Goal: Task Accomplishment & Management: Complete application form

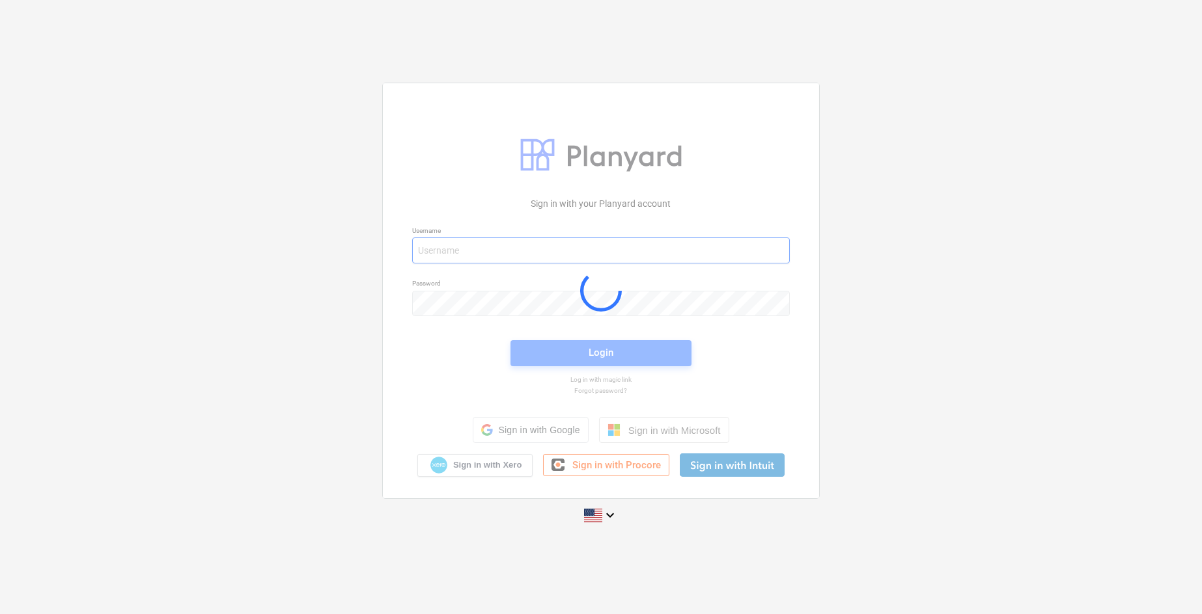
type input "[EMAIL_ADDRESS][PERSON_NAME][DOMAIN_NAME]"
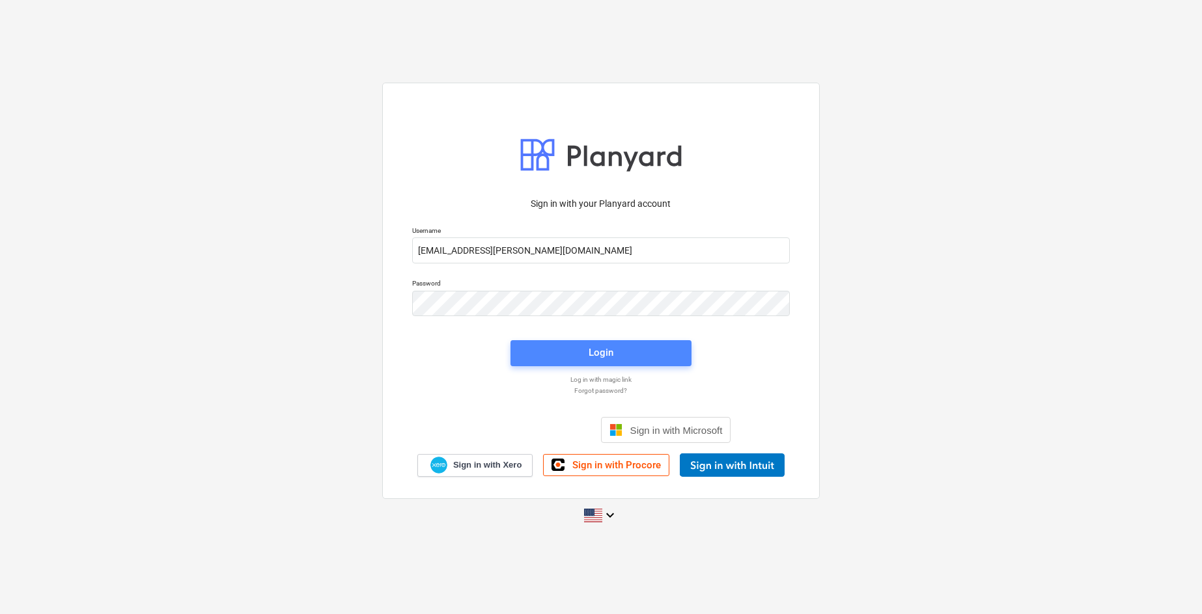
click at [657, 353] on span "Login" at bounding box center [601, 352] width 150 height 17
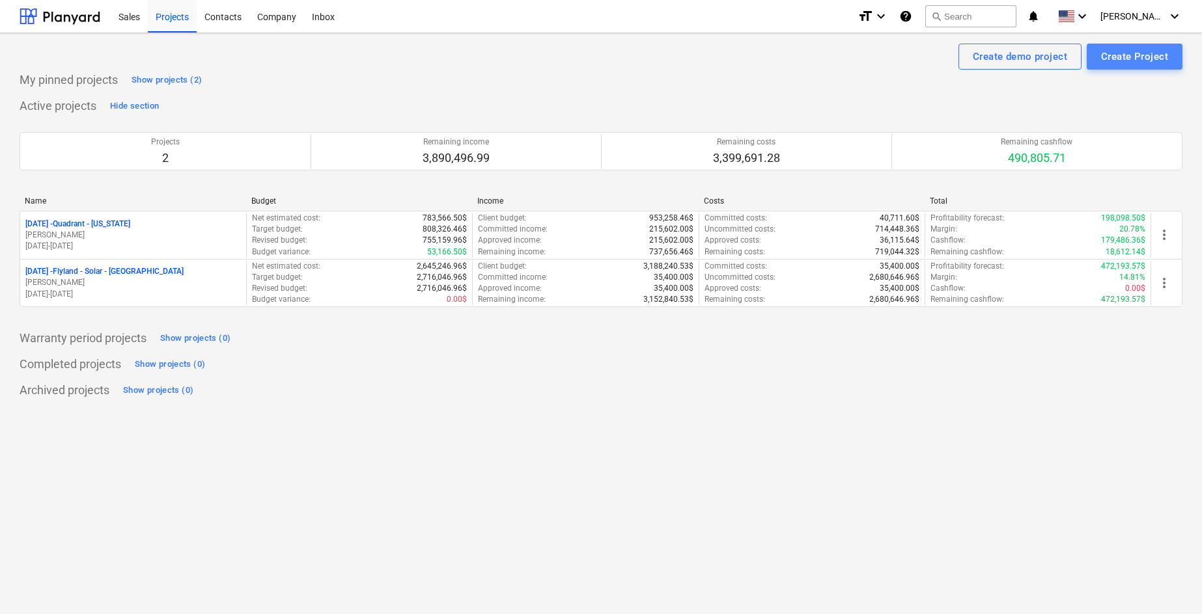
click at [1138, 59] on div "Create Project" at bounding box center [1134, 56] width 67 height 17
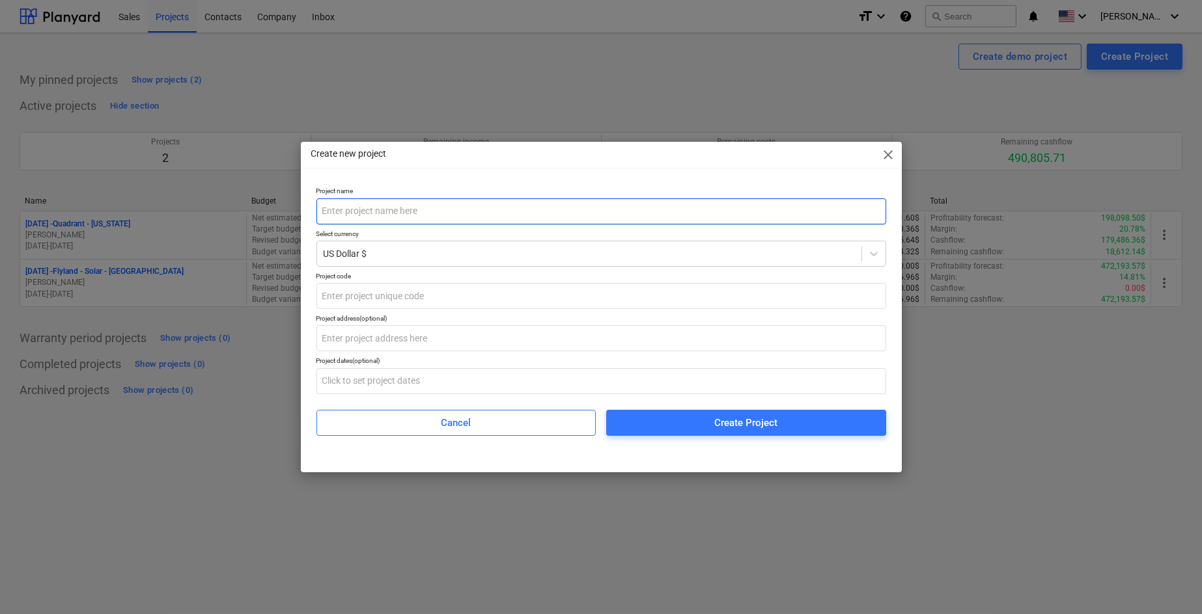
click at [551, 214] on input "text" at bounding box center [601, 212] width 570 height 26
click at [81, 121] on div "Create new project close Project name Select currency US Dollar $ Project code …" at bounding box center [601, 307] width 1202 height 614
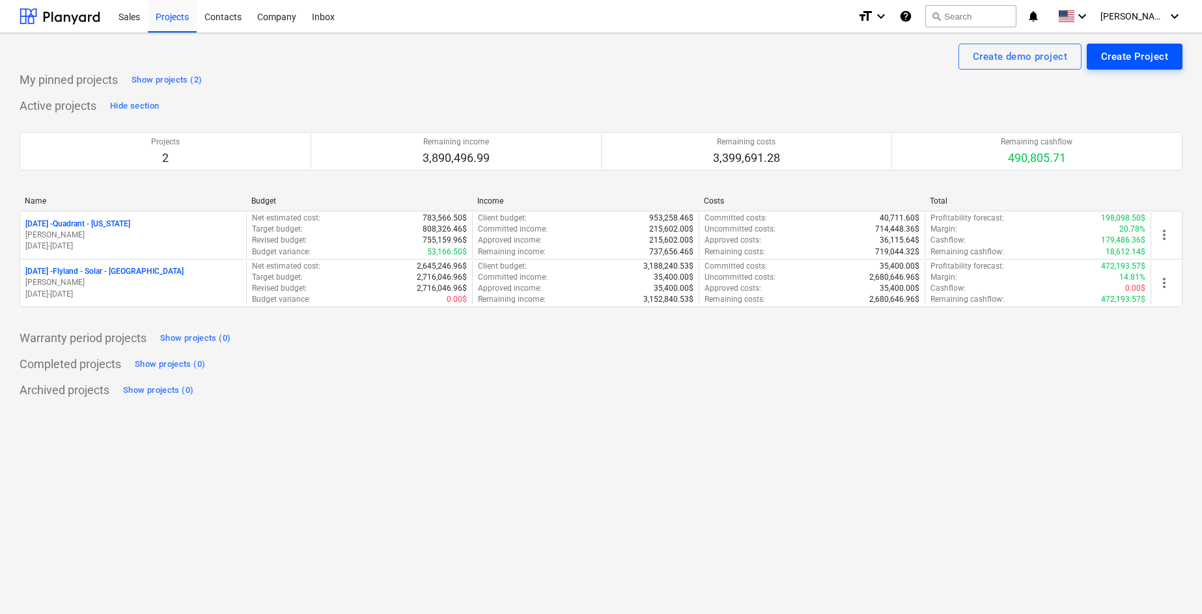
click at [1154, 59] on div "Create Project" at bounding box center [1134, 56] width 67 height 17
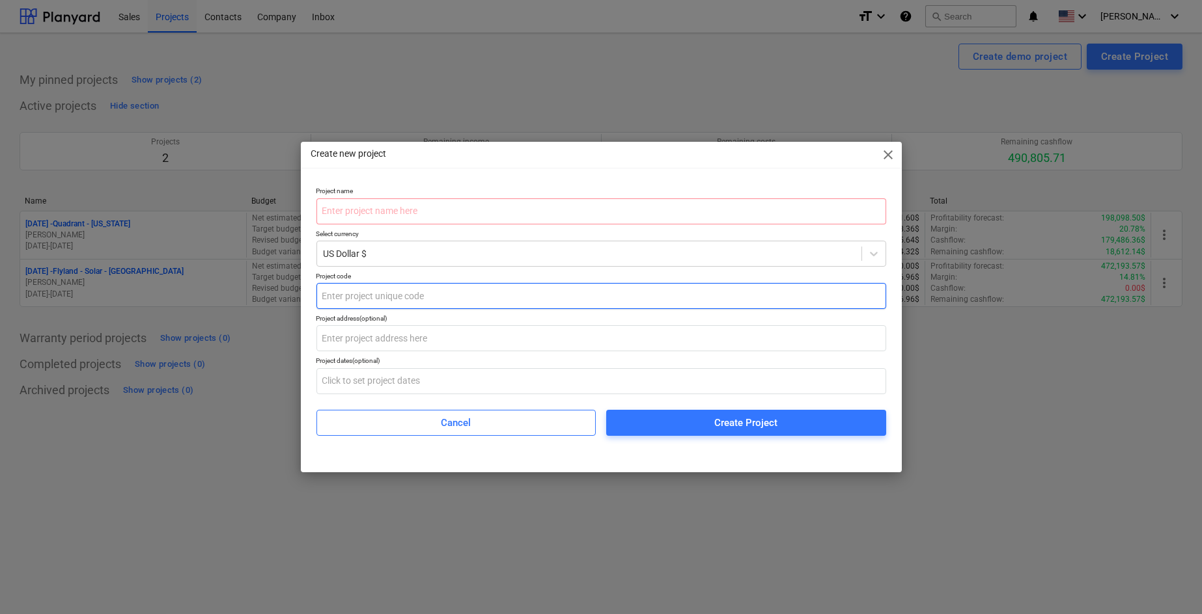
click at [429, 293] on input "text" at bounding box center [601, 296] width 570 height 26
type input "[DATE]"
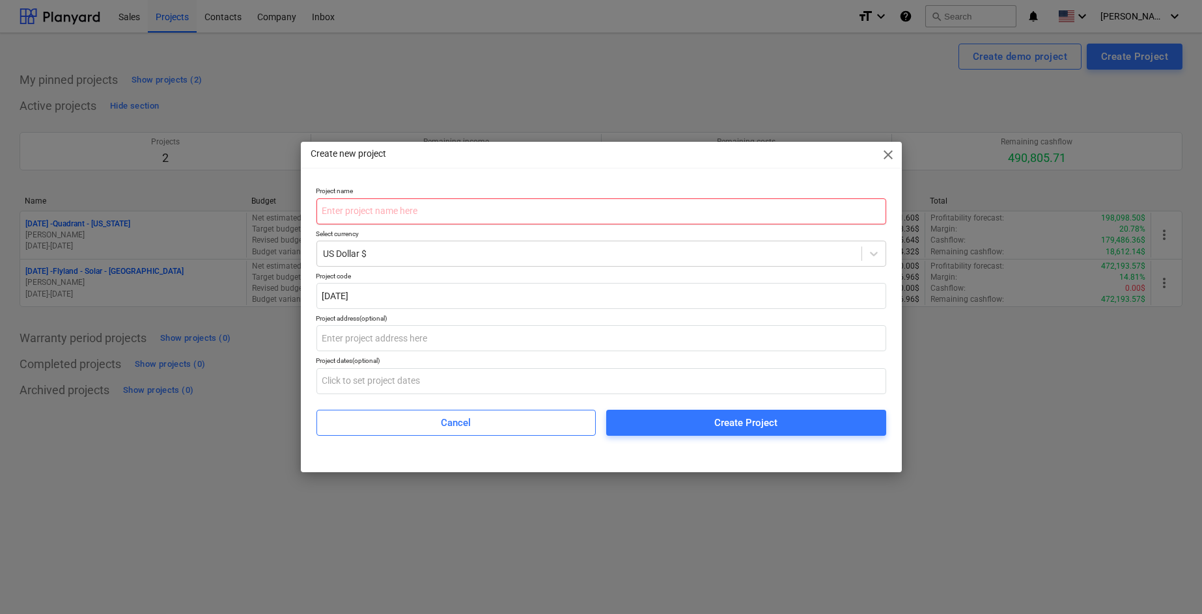
click at [443, 207] on input "text" at bounding box center [601, 212] width 570 height 26
click at [369, 213] on input "PSL -" at bounding box center [601, 212] width 570 height 26
type input "P"
type input "Prism Wellness Network - PSL"
click at [473, 336] on input "text" at bounding box center [601, 338] width 570 height 26
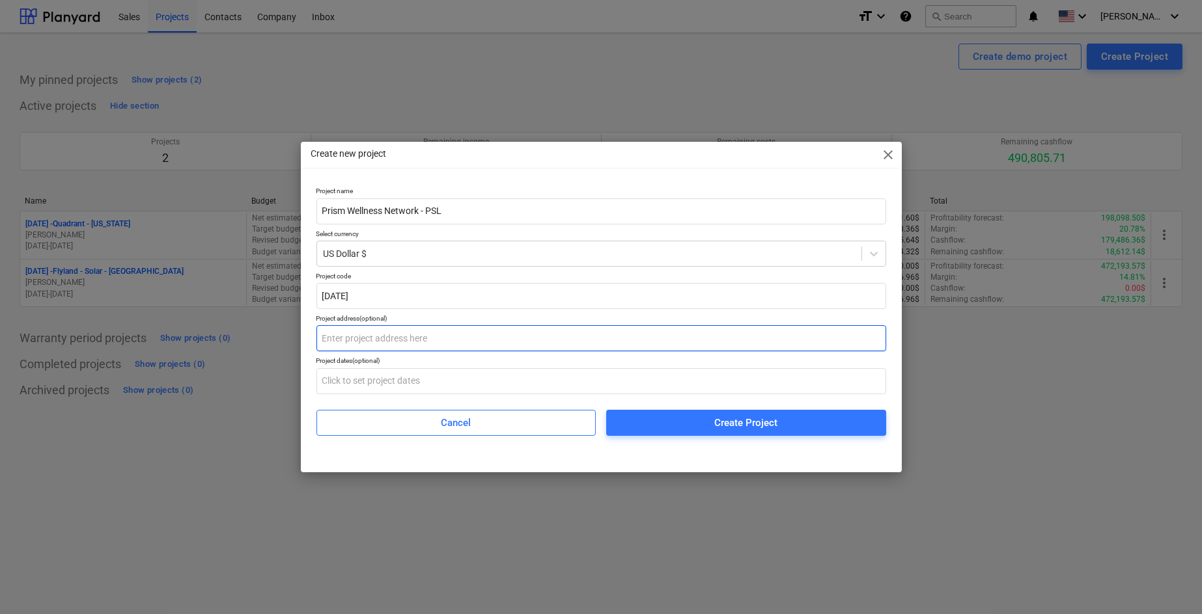
paste input "[STREET_ADDRESS][PERSON_NAME]"
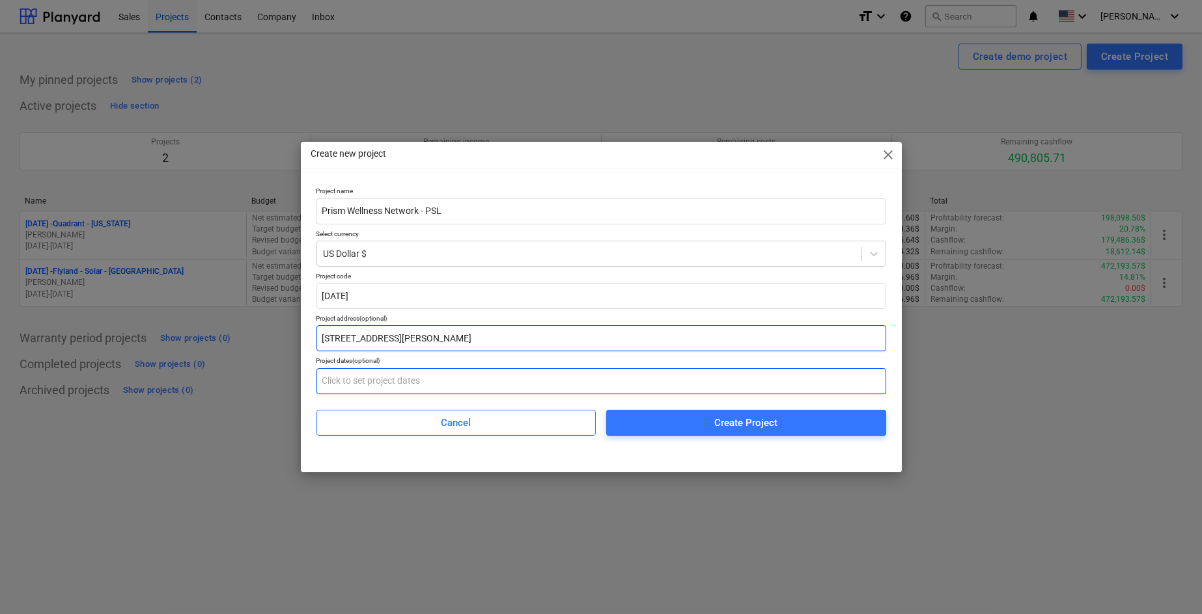
type input "[STREET_ADDRESS][PERSON_NAME]"
click at [545, 376] on input "text" at bounding box center [601, 381] width 570 height 26
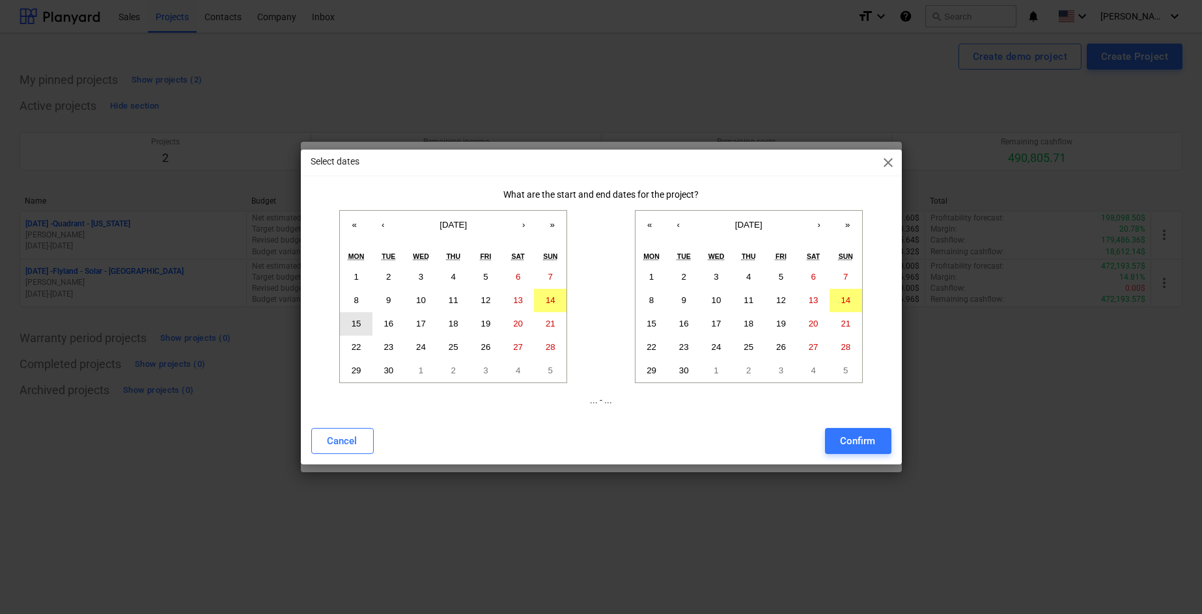
click at [353, 325] on abbr "15" at bounding box center [356, 324] width 10 height 10
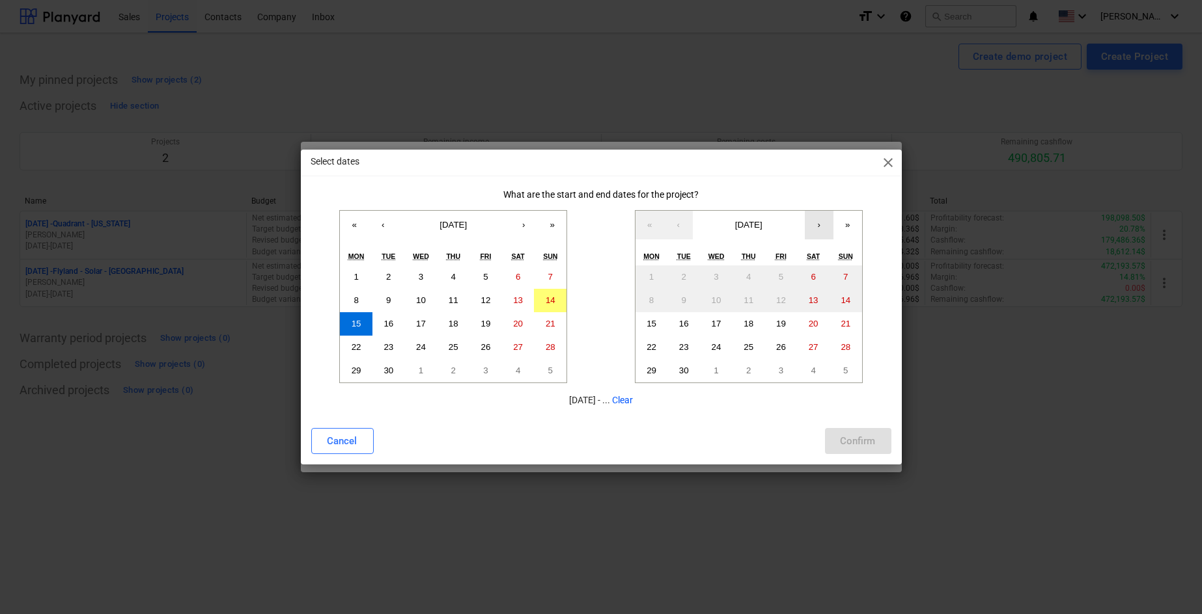
click at [819, 225] on button "›" at bounding box center [818, 225] width 29 height 29
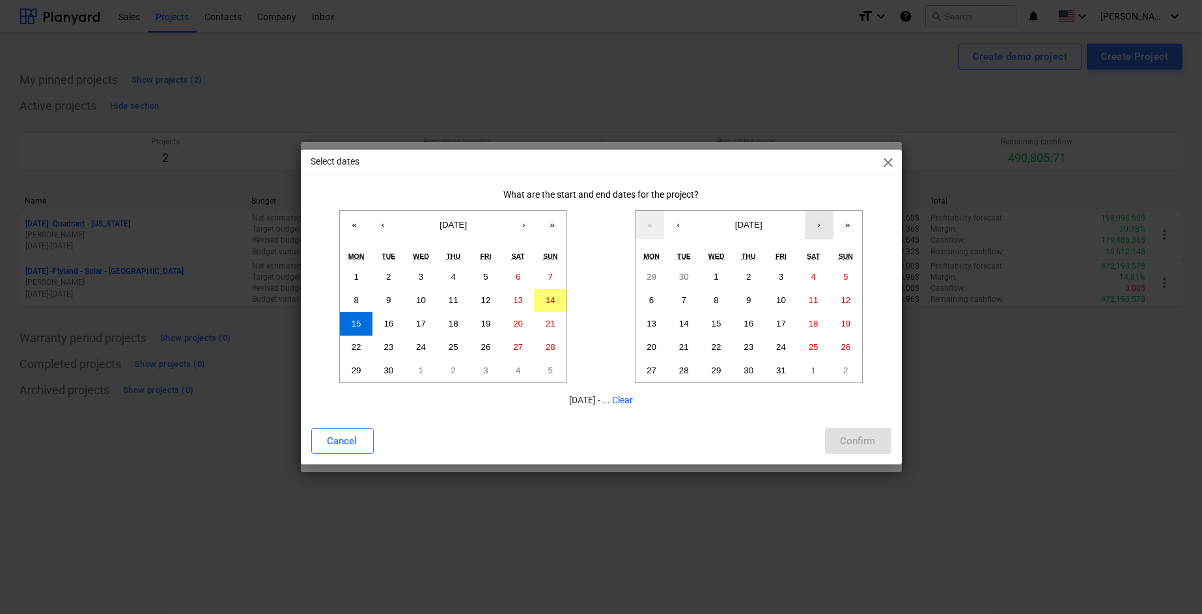
click at [819, 225] on button "›" at bounding box center [818, 225] width 29 height 29
click at [681, 354] on button "17" at bounding box center [683, 347] width 33 height 23
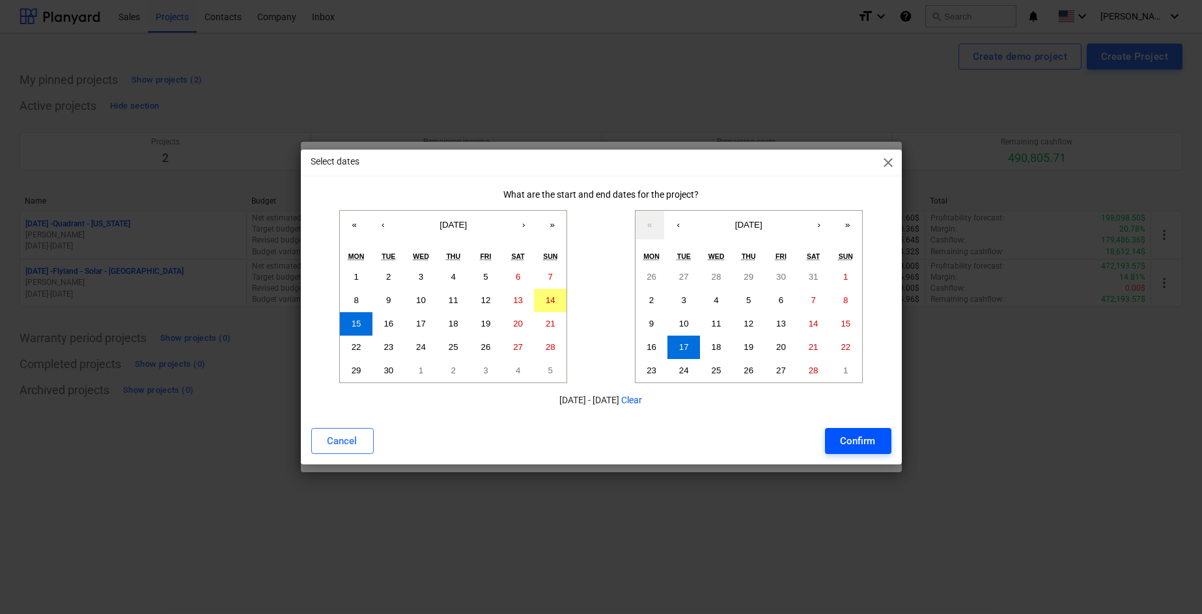
click at [860, 443] on div "Confirm" at bounding box center [857, 441] width 35 height 17
type input "[DATE] - [DATE]"
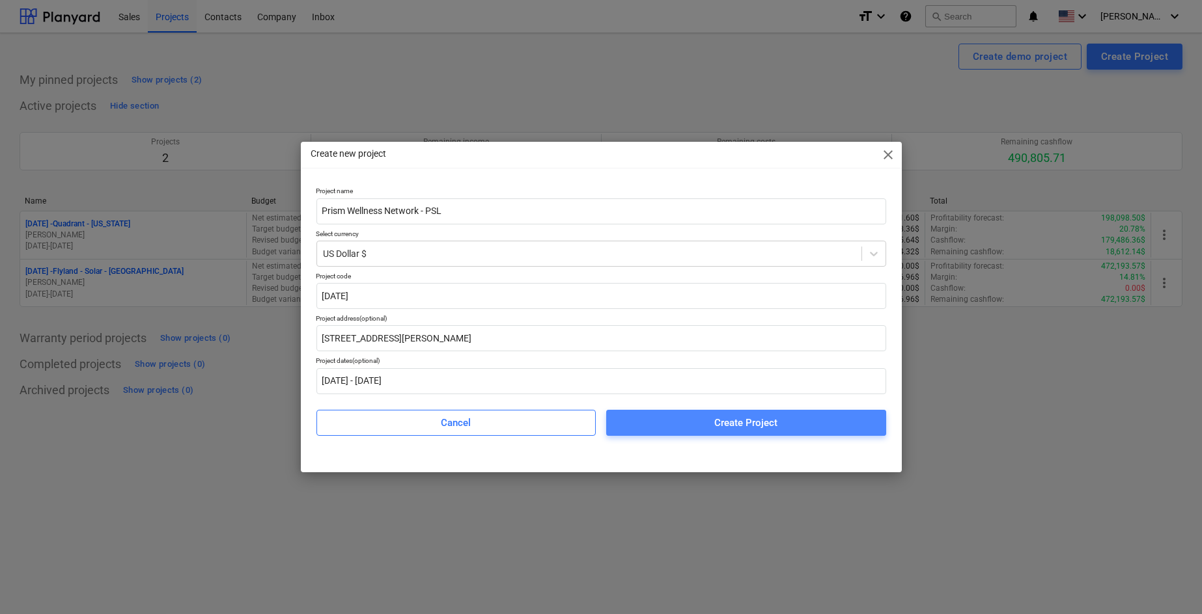
click at [756, 422] on div "Create Project" at bounding box center [745, 423] width 63 height 17
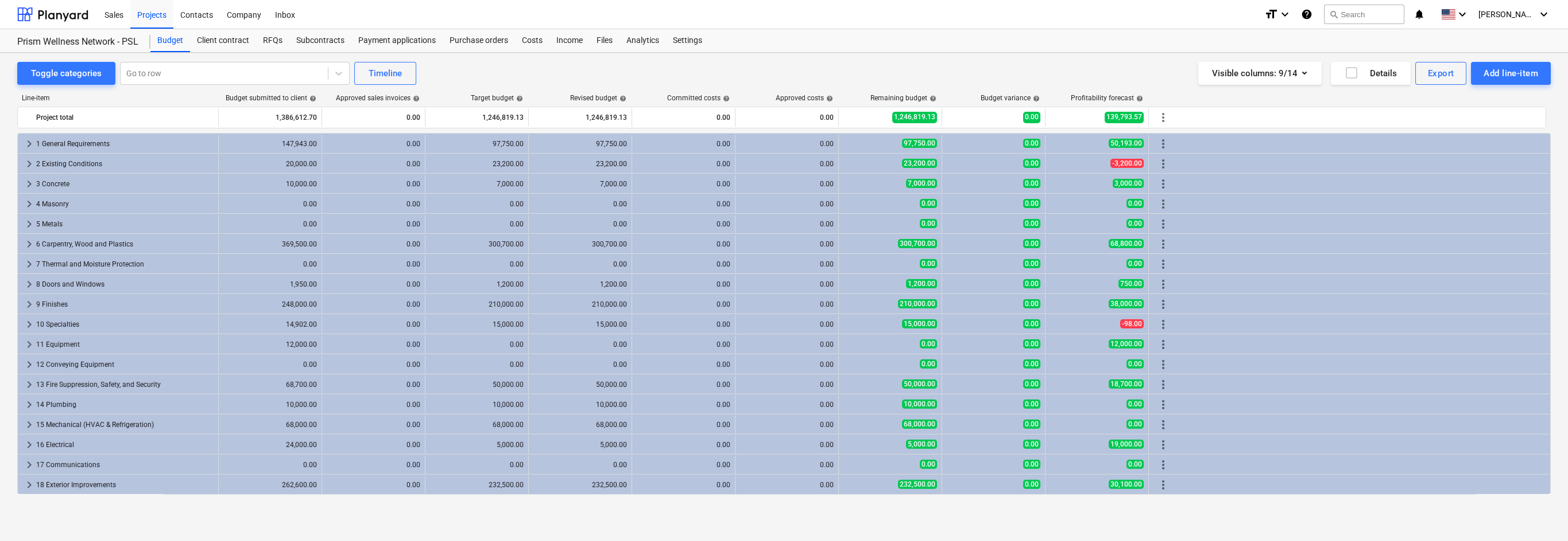
scroll to position [60, 0]
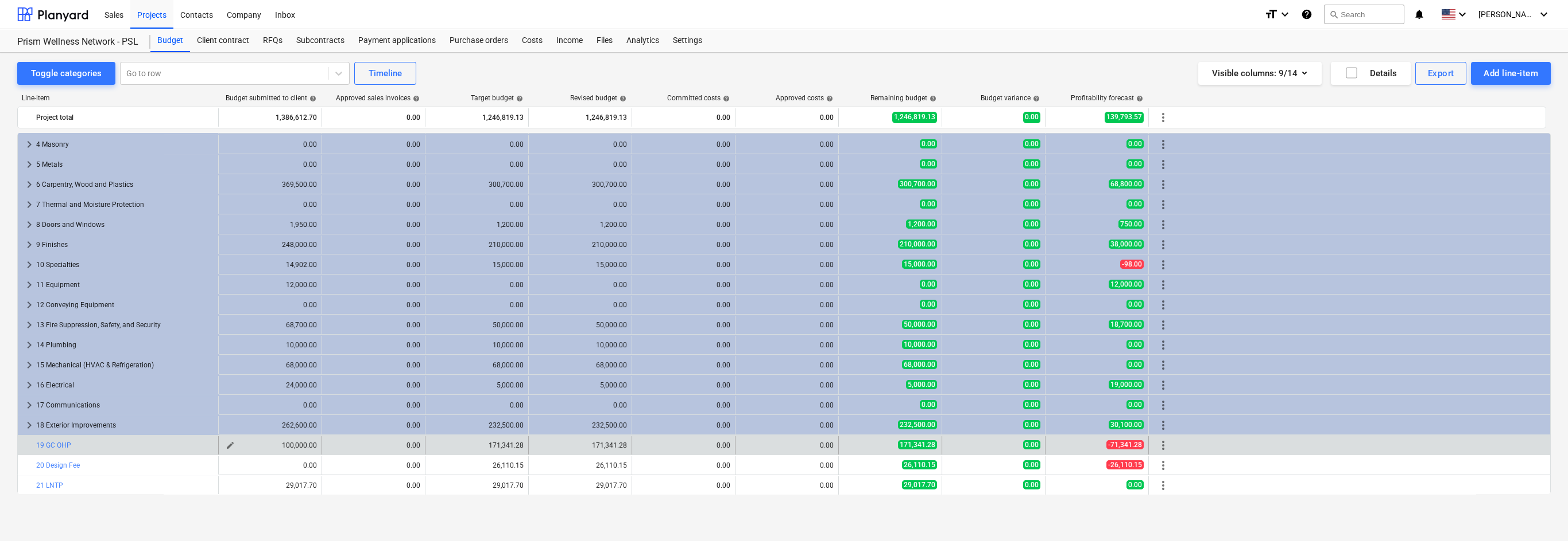
click at [232, 444] on span "edit" at bounding box center [230, 446] width 9 height 9
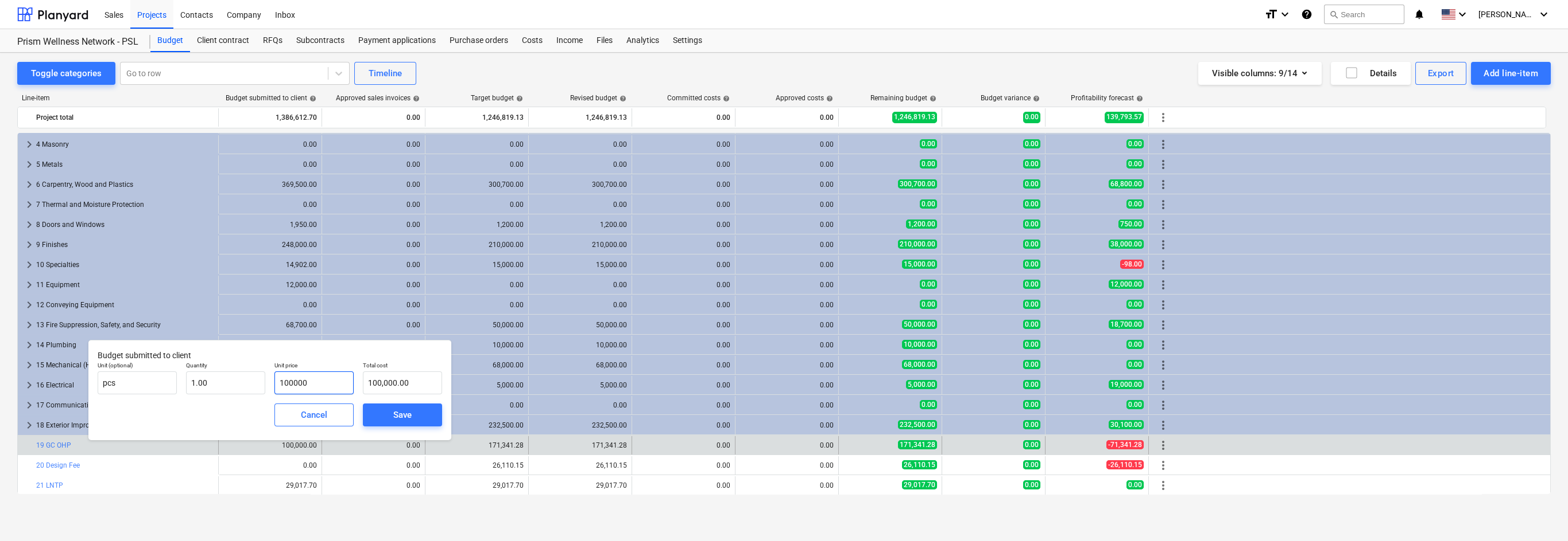
click at [311, 383] on input "100000" at bounding box center [314, 383] width 79 height 23
type input "1"
type input "1.00"
type input "17"
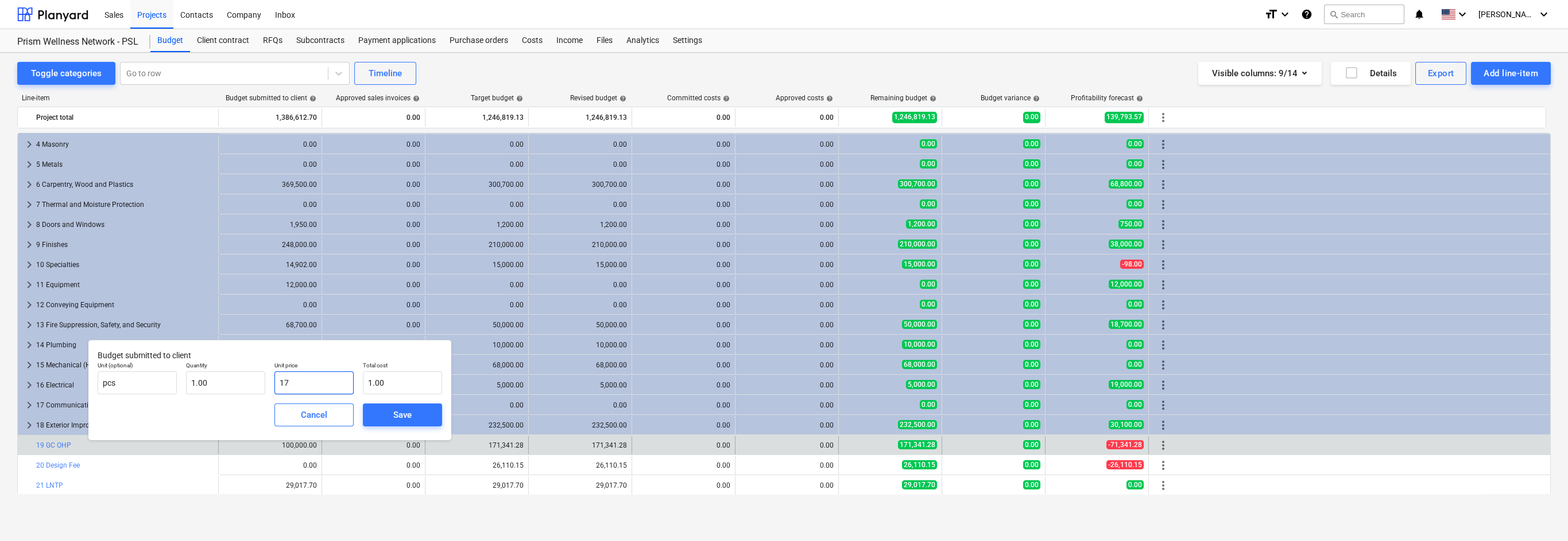
type input "17.00"
type input "171"
type input "171.00"
type input "1713"
type input "1,713.00"
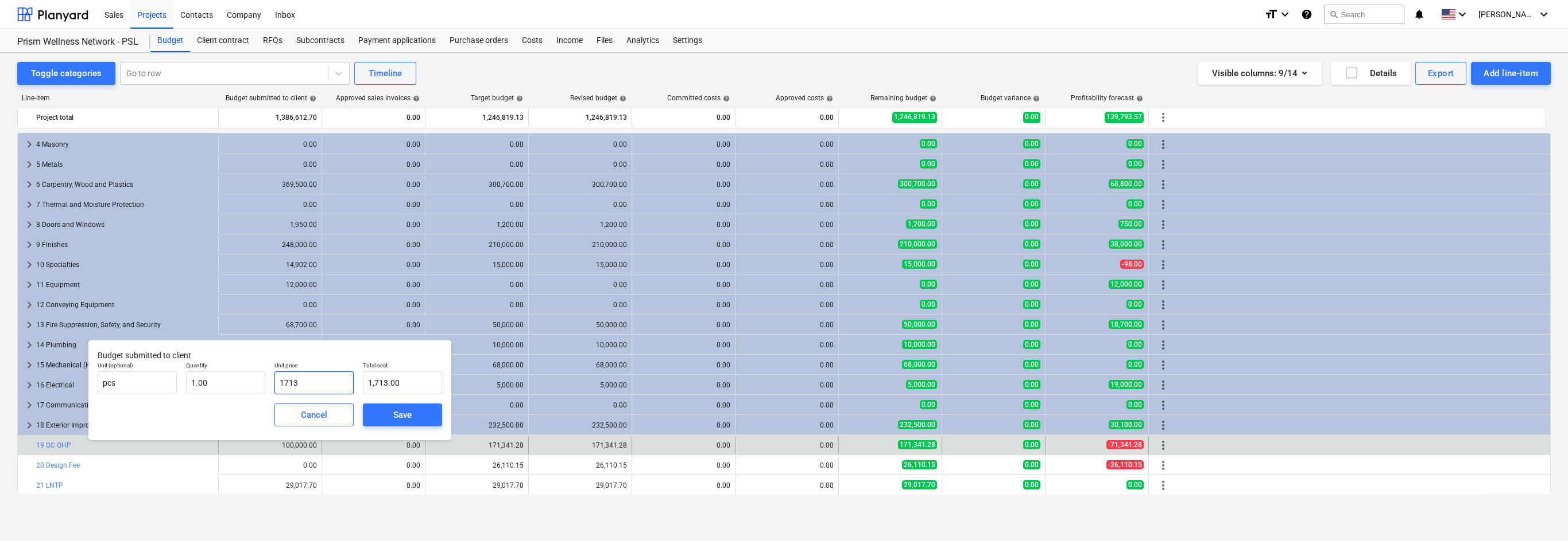
type input "17134"
type input "17,134.00"
type input "171341"
type input "171,341.00"
type input "171341.2"
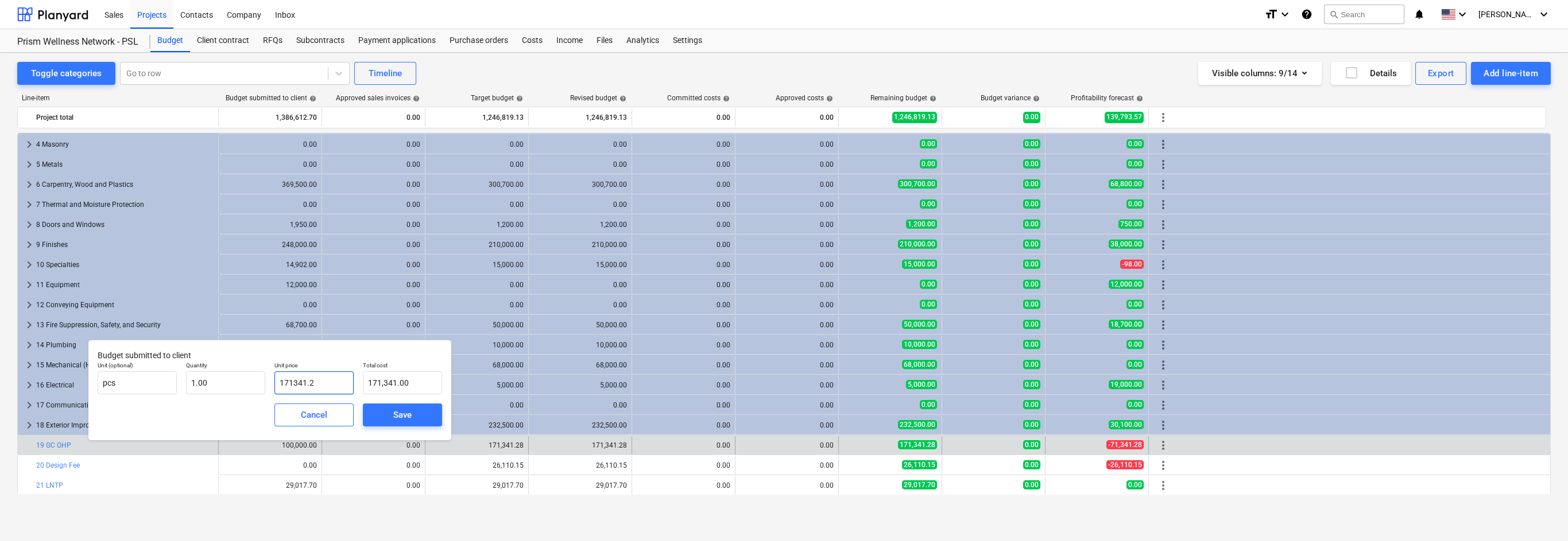
type input "171,341.20"
type input "171341.28"
type input "171,341.28"
click at [395, 412] on div "Save" at bounding box center [402, 415] width 19 height 15
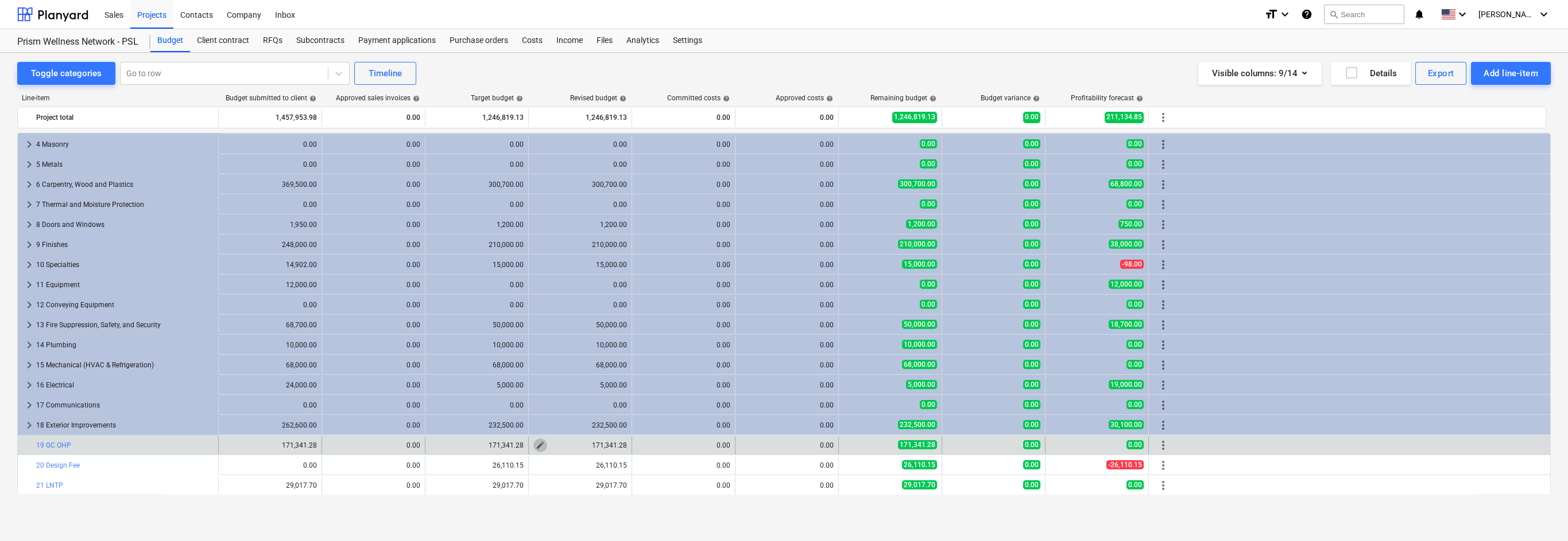
click at [536, 444] on span "edit" at bounding box center [540, 446] width 9 height 9
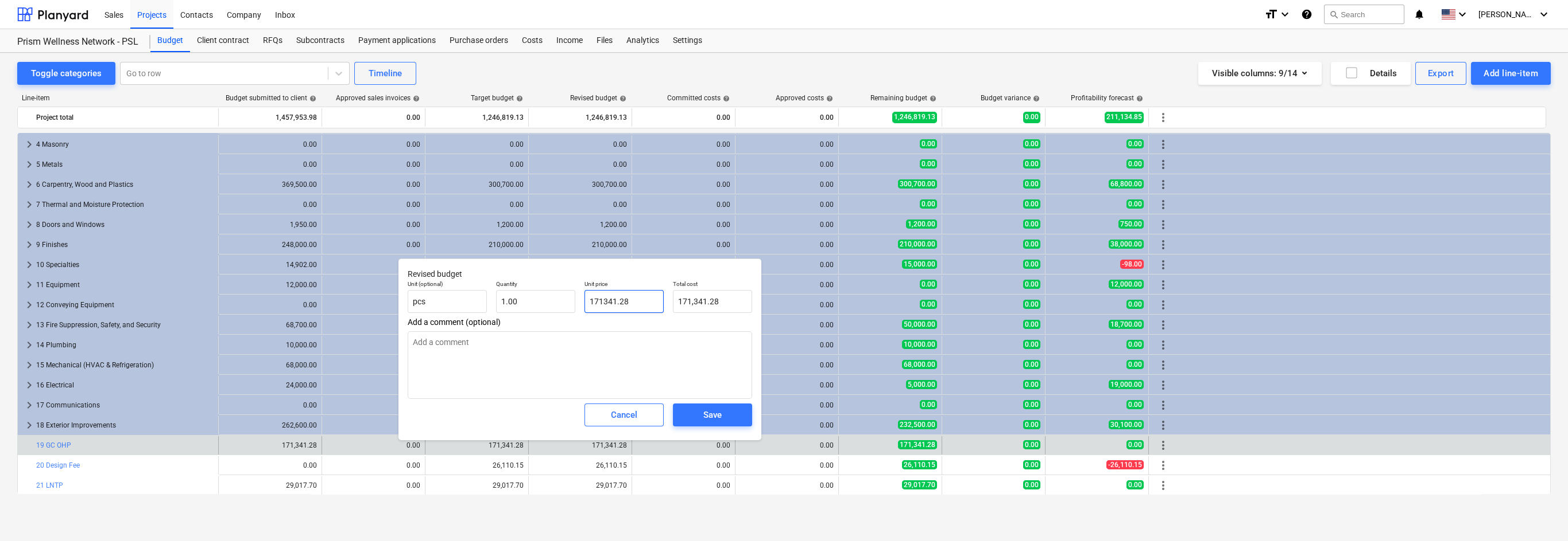
click at [638, 301] on input "171341.28" at bounding box center [624, 301] width 79 height 23
type input "1"
type textarea "x"
type input "1.00"
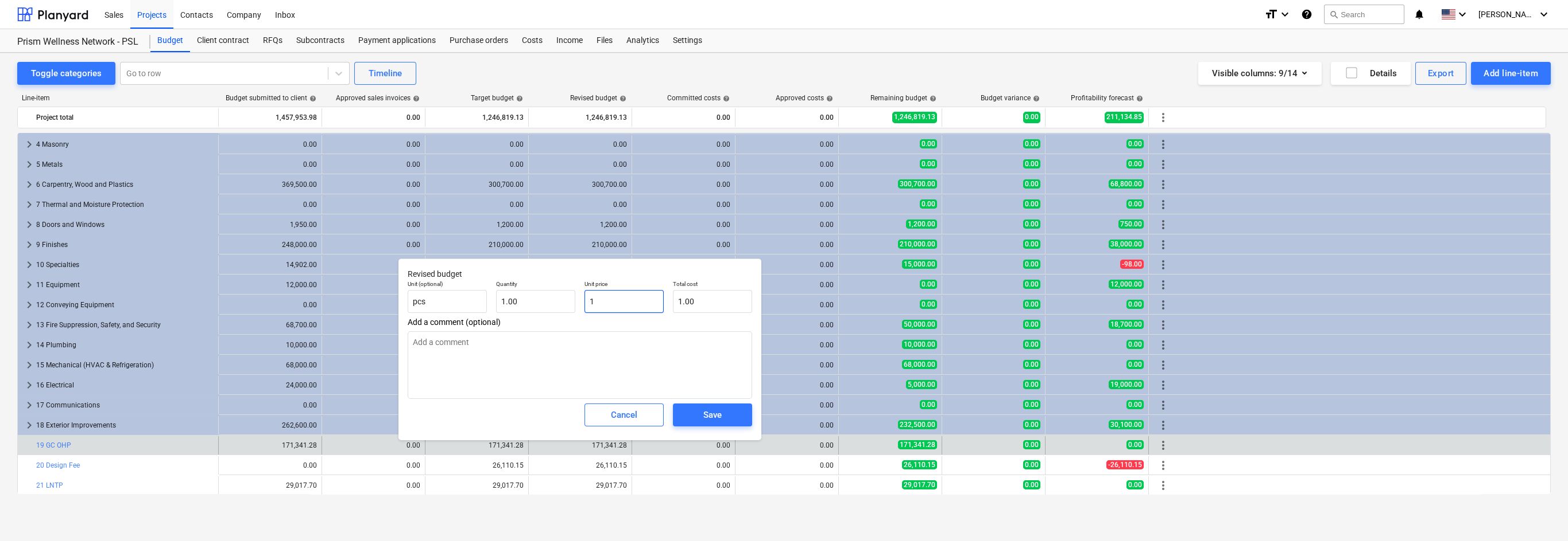
type input "10"
type textarea "x"
type input "10.00"
type input "100"
type textarea "x"
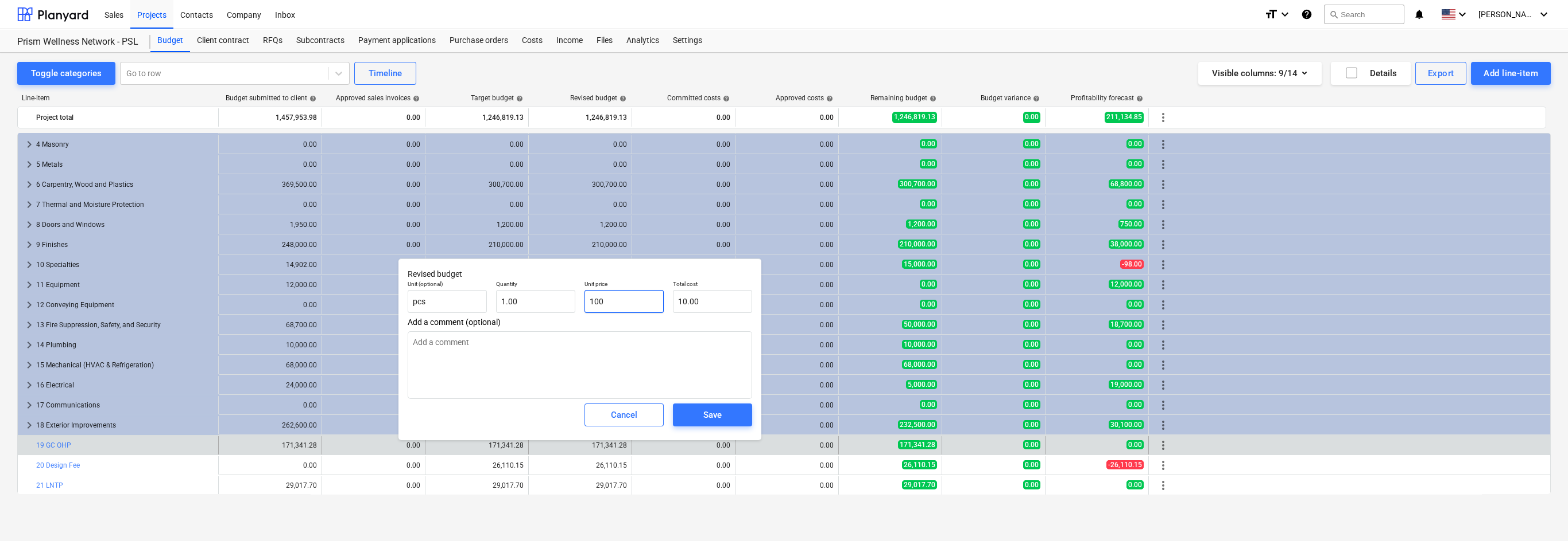
type input "100.00"
type input "1000"
type textarea "x"
type input "1,000.00"
type input "10000"
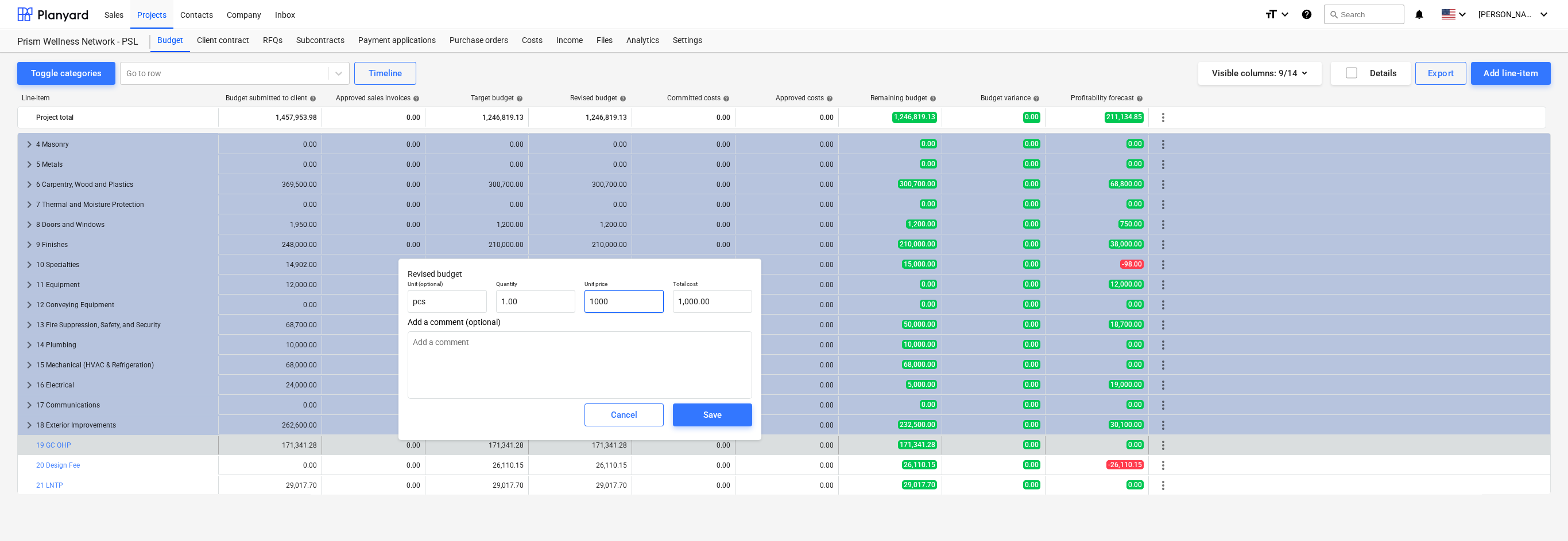
type textarea "x"
type input "10,000.00"
type input "100000"
type textarea "x"
type input "100,000.00"
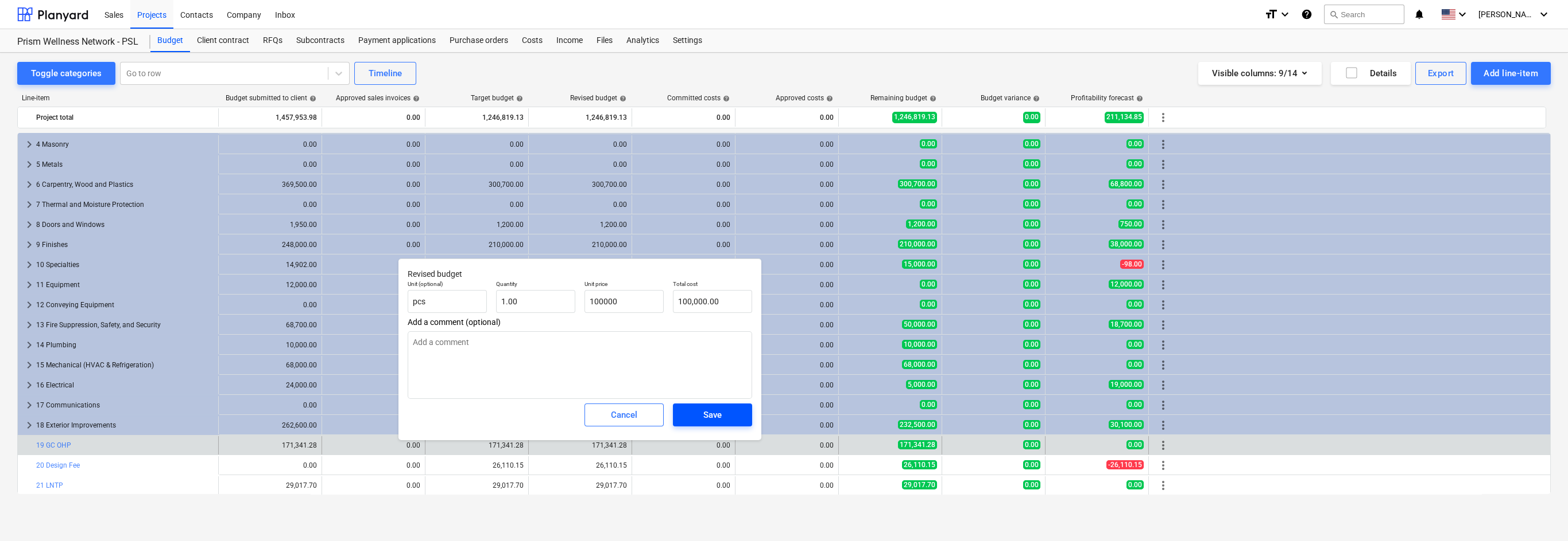
type input "100,000.00"
click at [722, 415] on span "Save" at bounding box center [712, 415] width 52 height 15
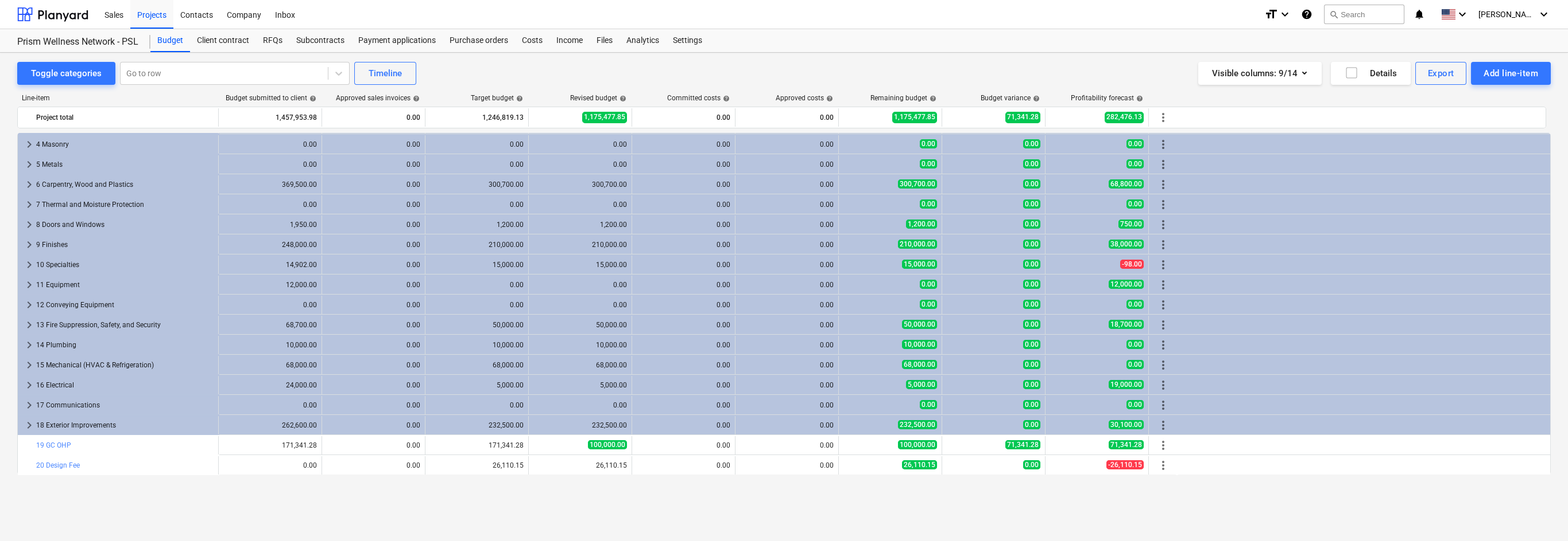
scroll to position [0, 0]
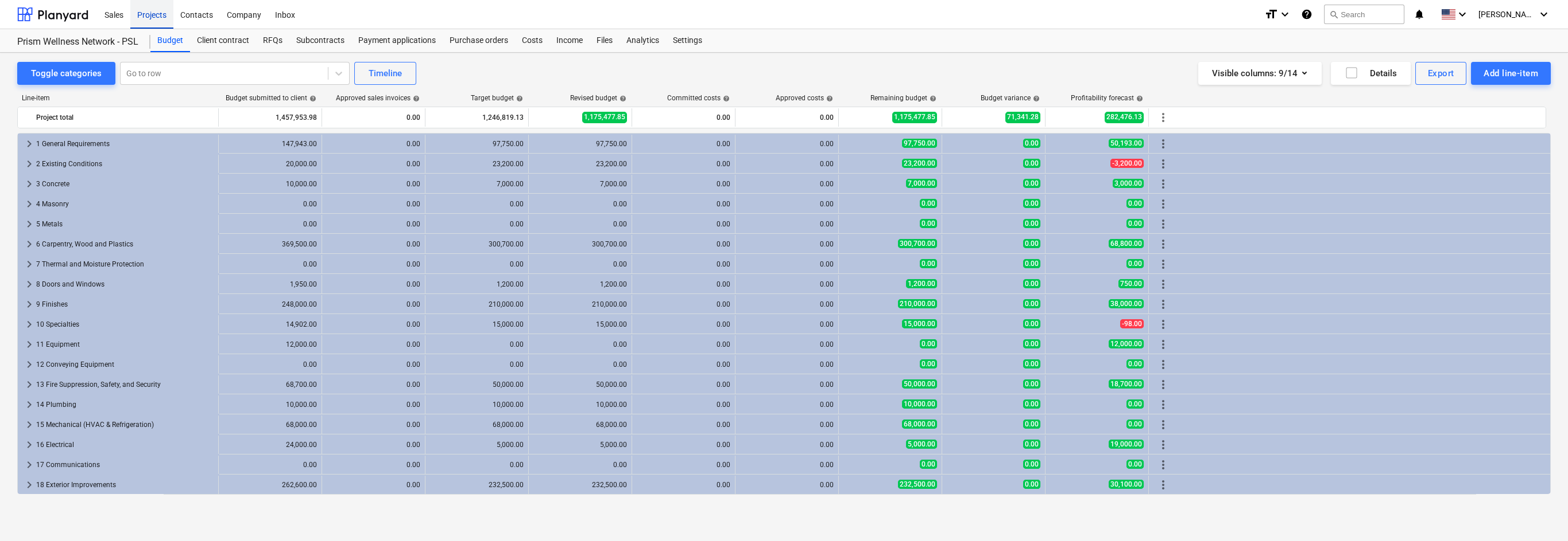
click at [154, 17] on div "Projects" at bounding box center [152, 13] width 43 height 29
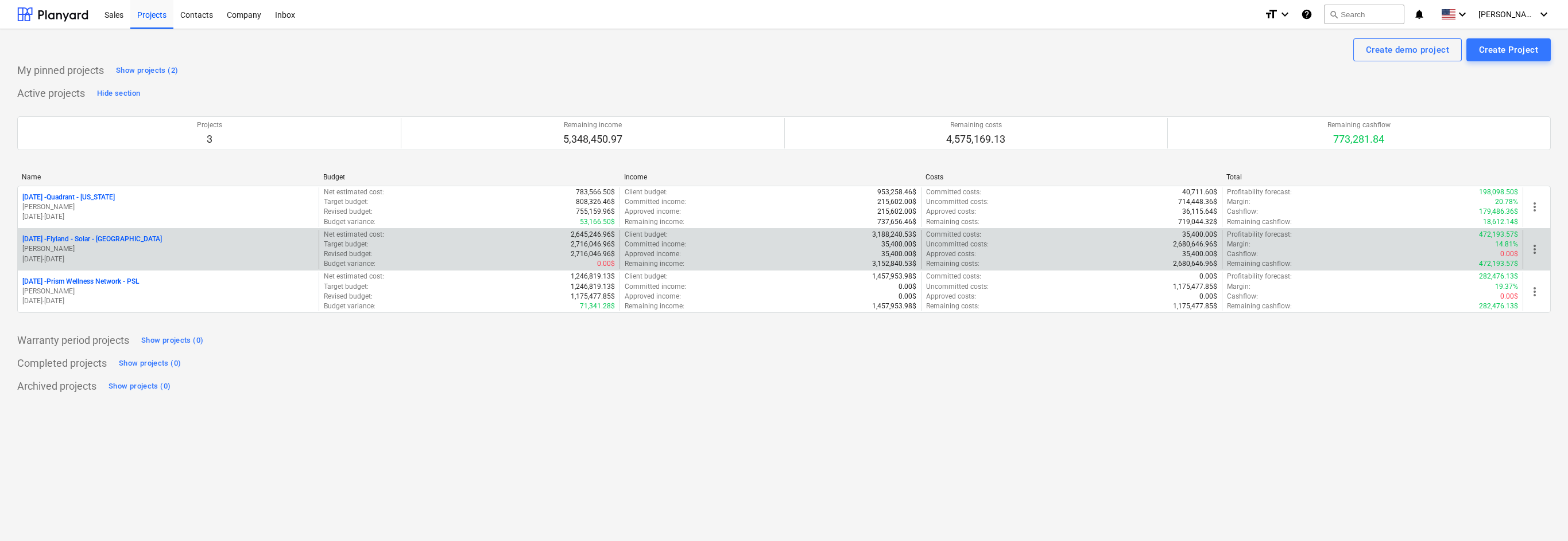
click at [118, 240] on p "[DATE] - Flyland - [GEOGRAPHIC_DATA] - [GEOGRAPHIC_DATA]" at bounding box center [92, 239] width 139 height 10
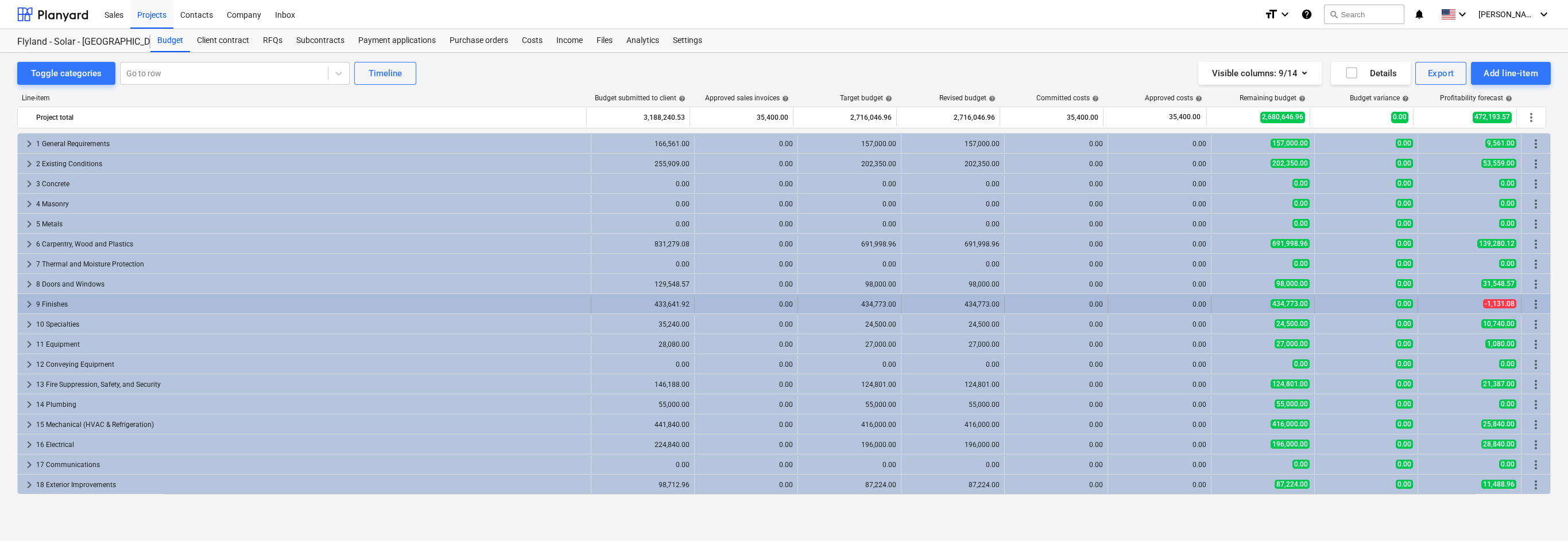
click at [28, 305] on span "keyboard_arrow_right" at bounding box center [29, 305] width 14 height 14
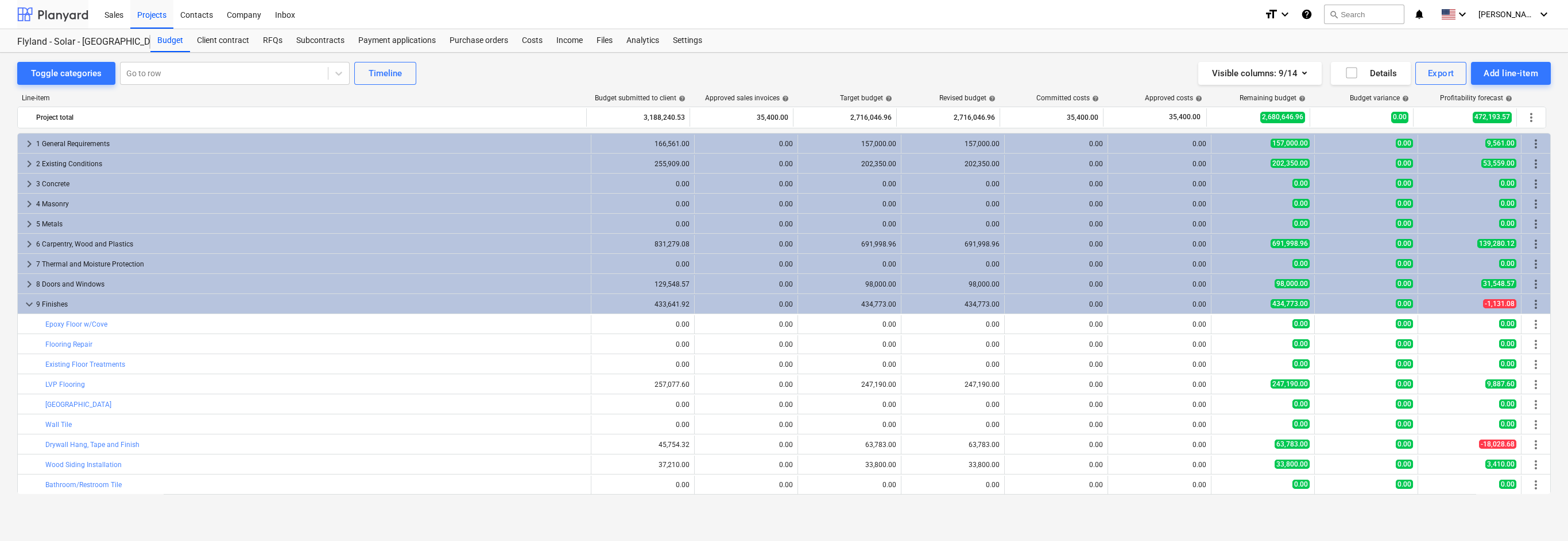
click at [59, 16] on div at bounding box center [53, 14] width 71 height 29
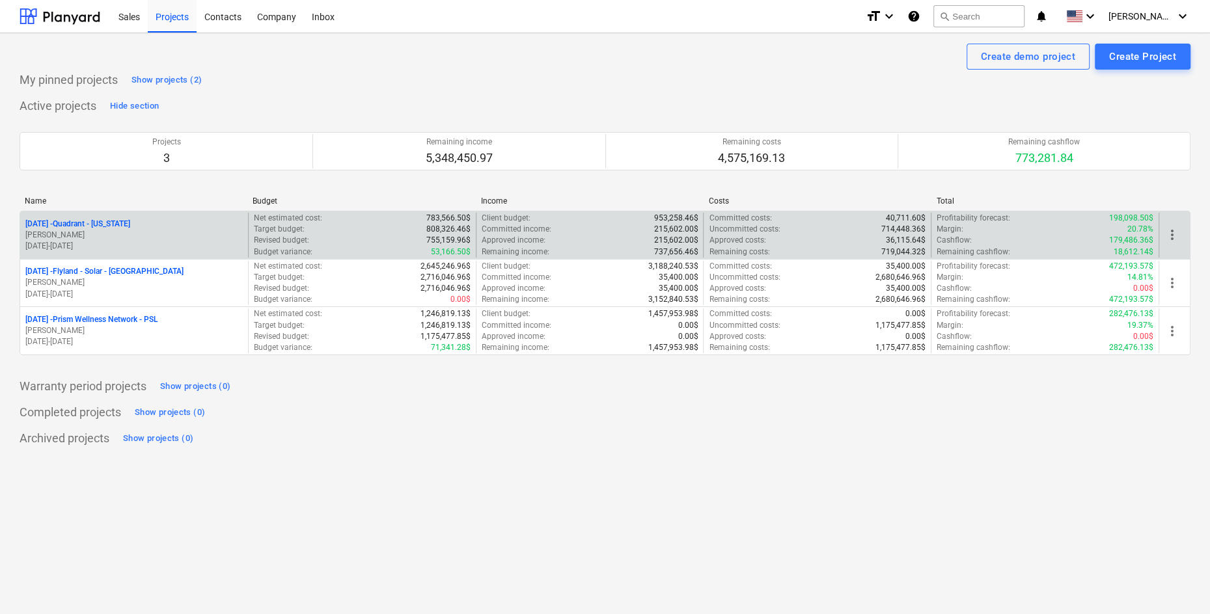
click at [105, 222] on p "[DATE] - Quadrant - [US_STATE]" at bounding box center [77, 224] width 105 height 11
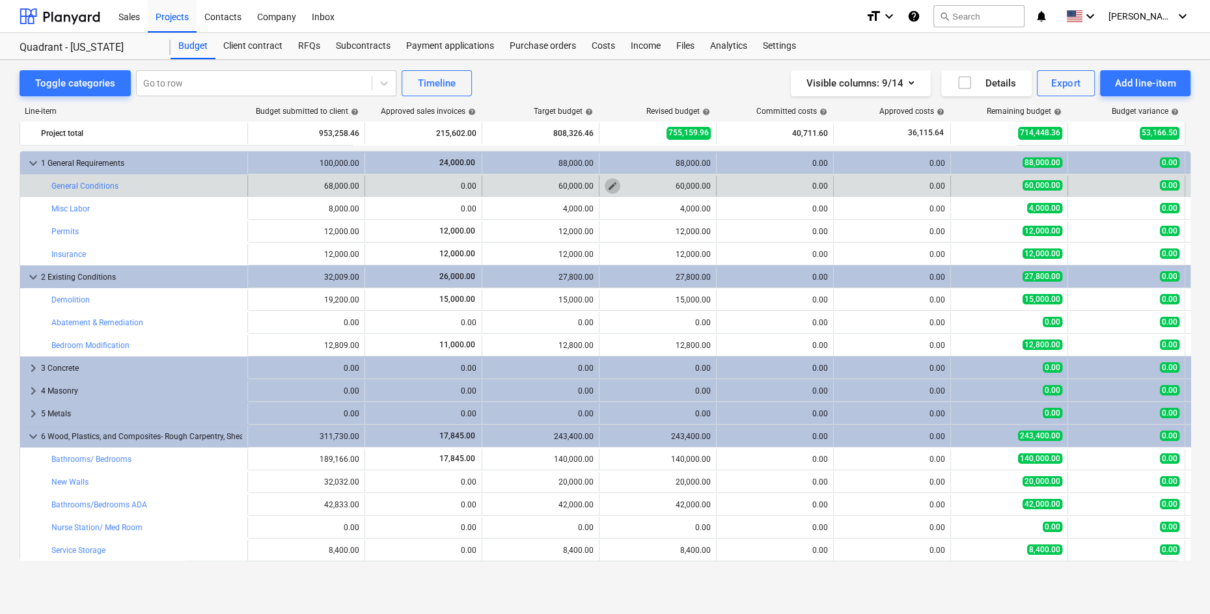
click at [609, 187] on span "edit" at bounding box center [612, 186] width 10 height 10
type textarea "x"
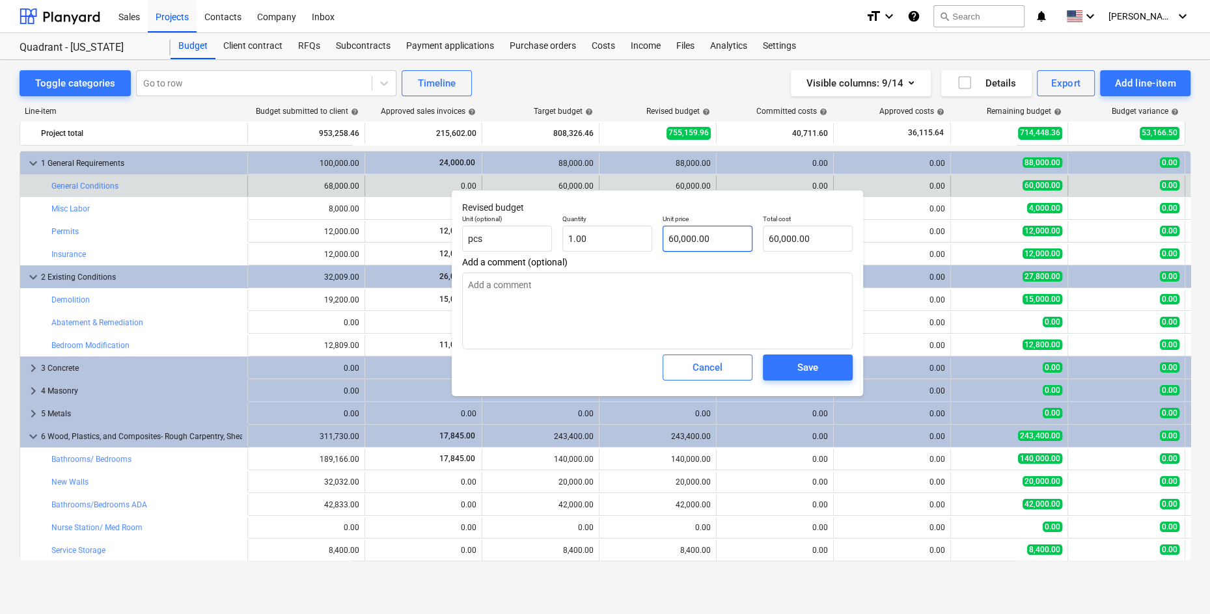
type input "60000"
click at [694, 241] on input "60000" at bounding box center [708, 239] width 90 height 26
type textarea "x"
type input "4"
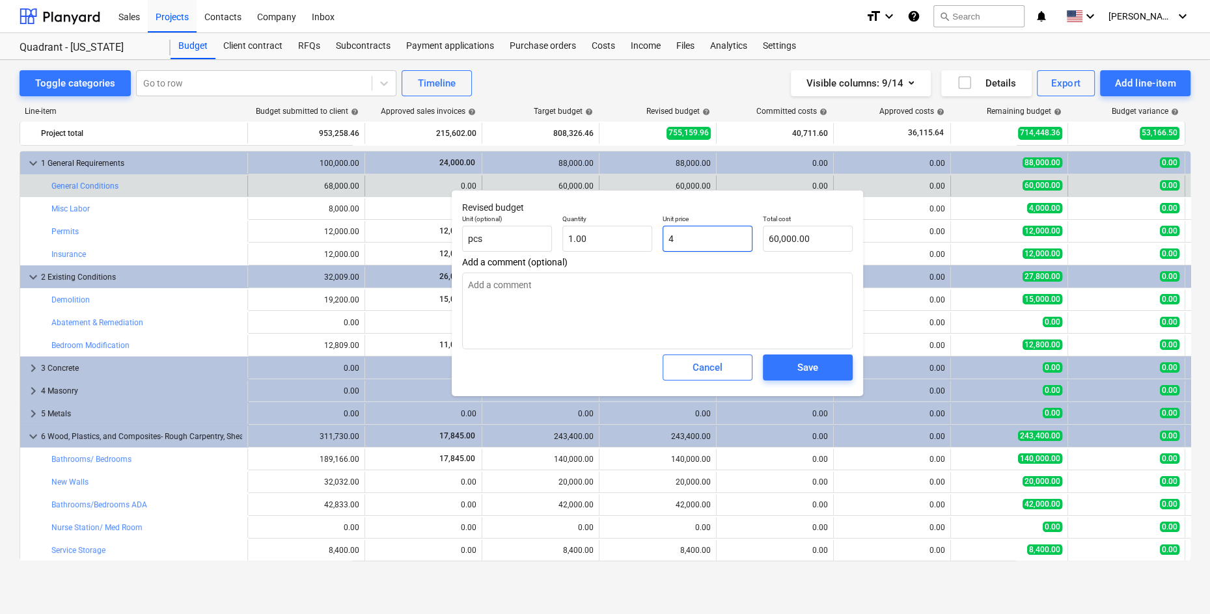
type input "4.00"
type textarea "x"
type input "40"
type input "40.00"
type textarea "x"
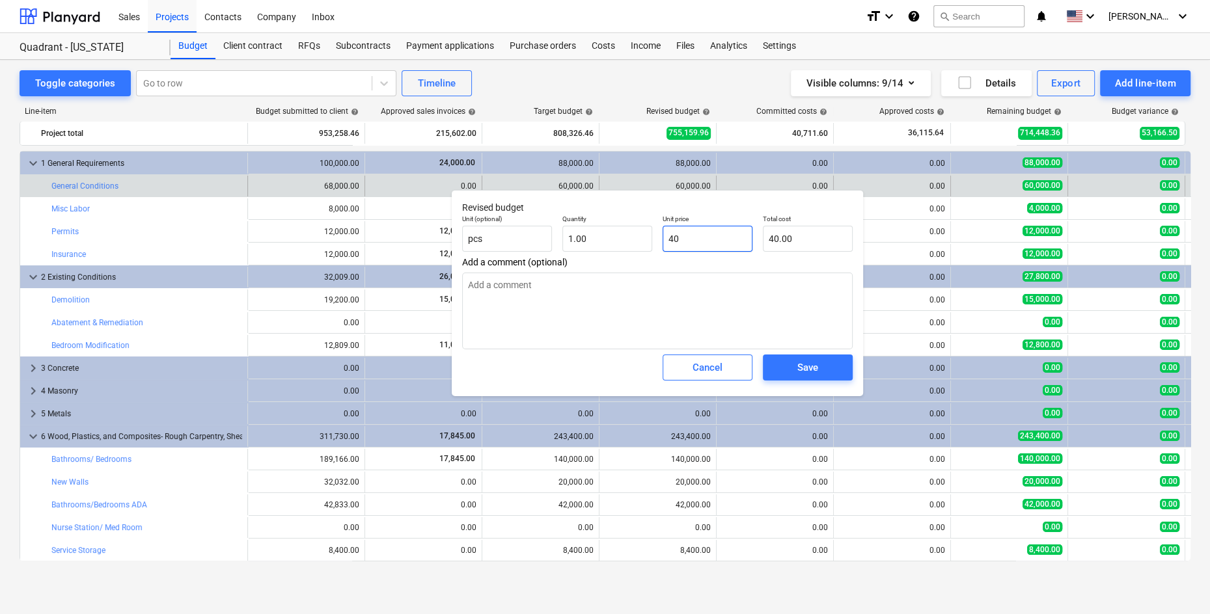
type input "400"
type input "400.00"
type textarea "x"
type input "4000"
type input "4,000.00"
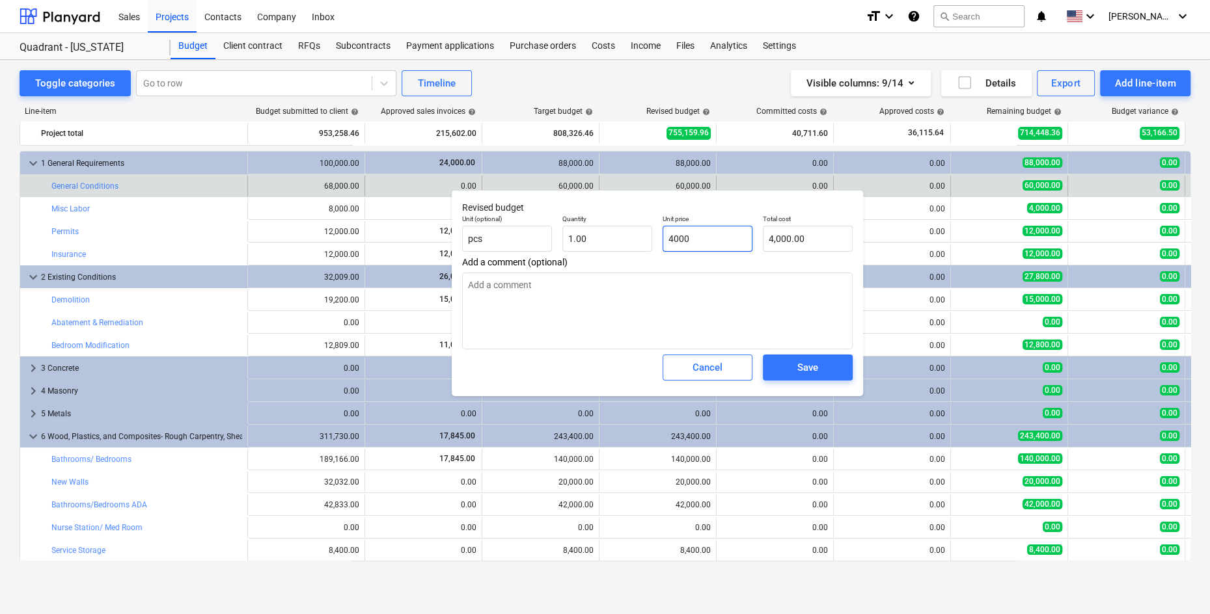
type textarea "x"
type input "40000"
type input "40,000.00"
type input "40000"
type textarea "x"
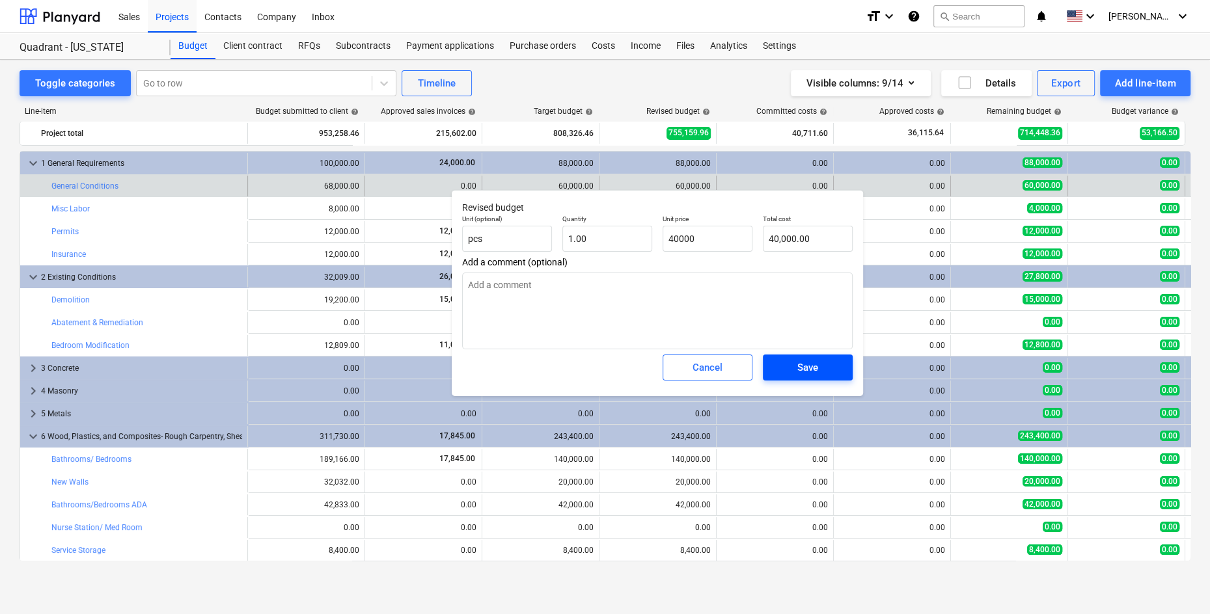
type input "40,000.00"
click at [808, 378] on button "Save" at bounding box center [808, 368] width 90 height 26
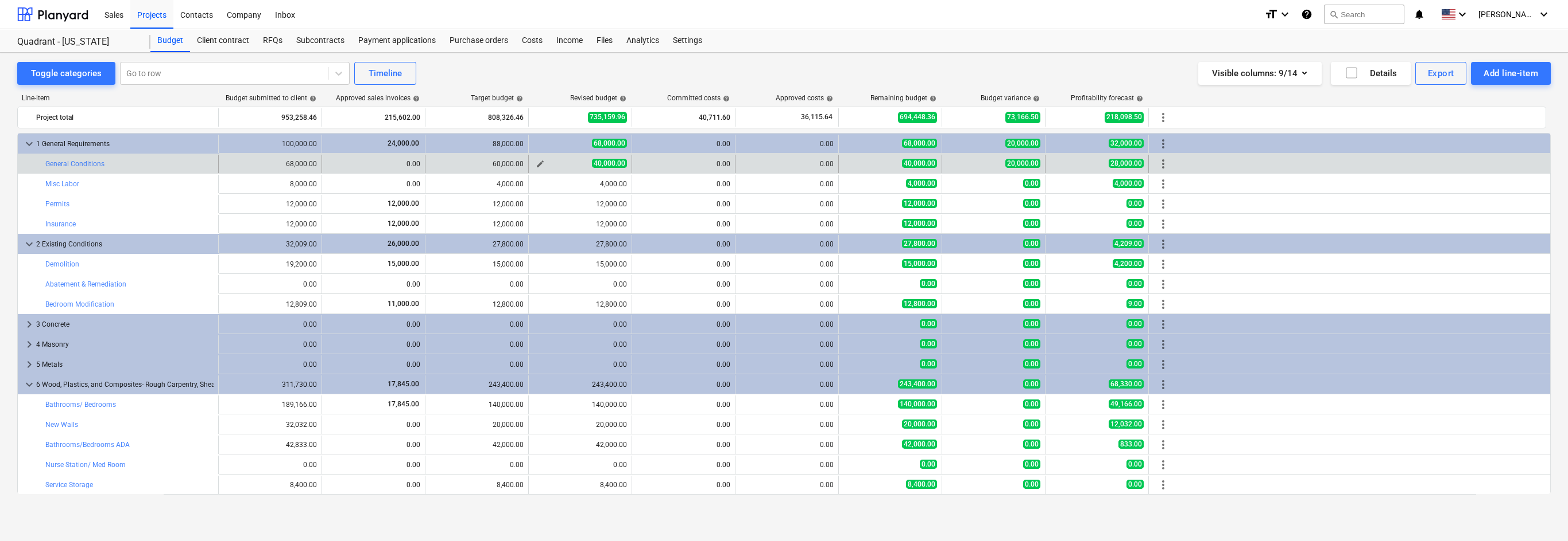
click at [537, 165] on span "edit" at bounding box center [540, 164] width 9 height 9
type textarea "x"
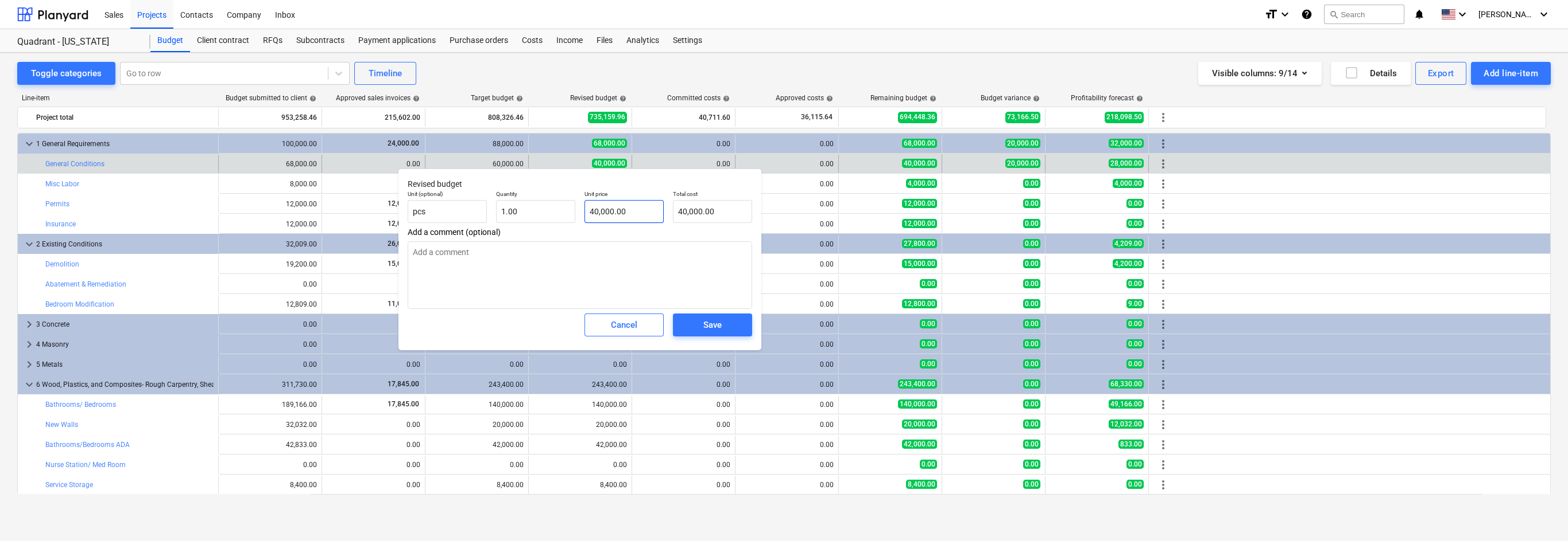
type input "40000"
click at [617, 210] on input "40000" at bounding box center [624, 211] width 79 height 23
type textarea "x"
type input "6"
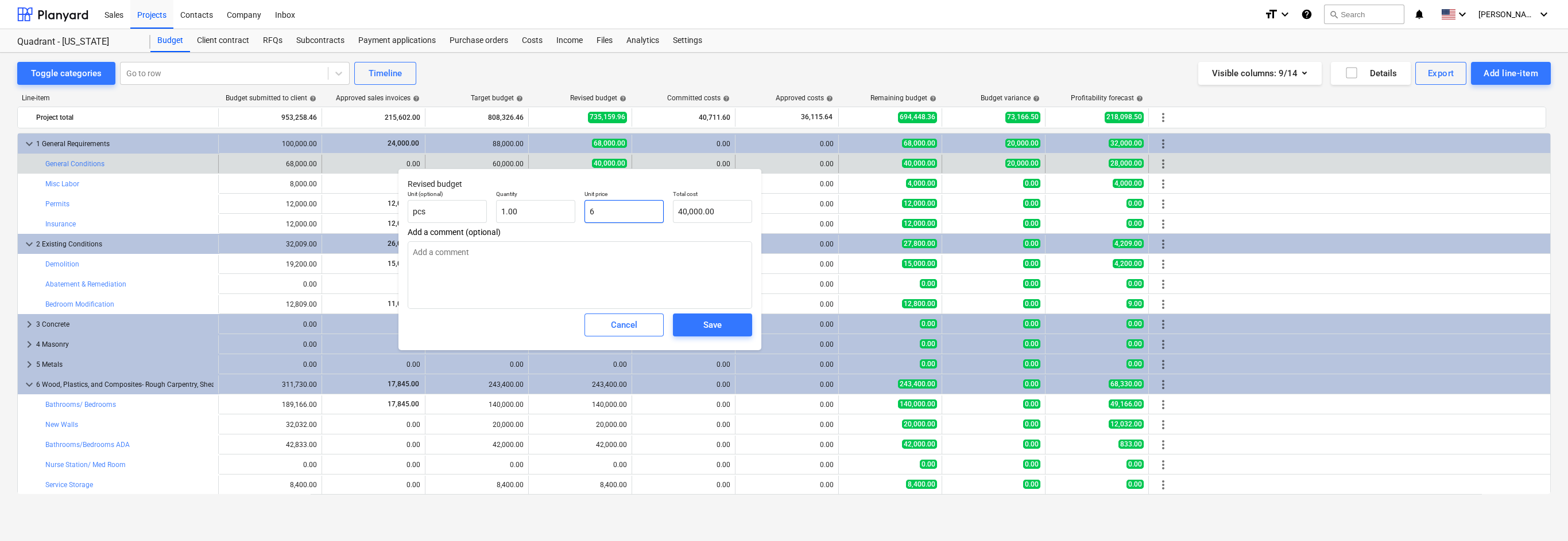
type input "6.00"
type textarea "x"
type input "60"
type input "60.00"
type textarea "x"
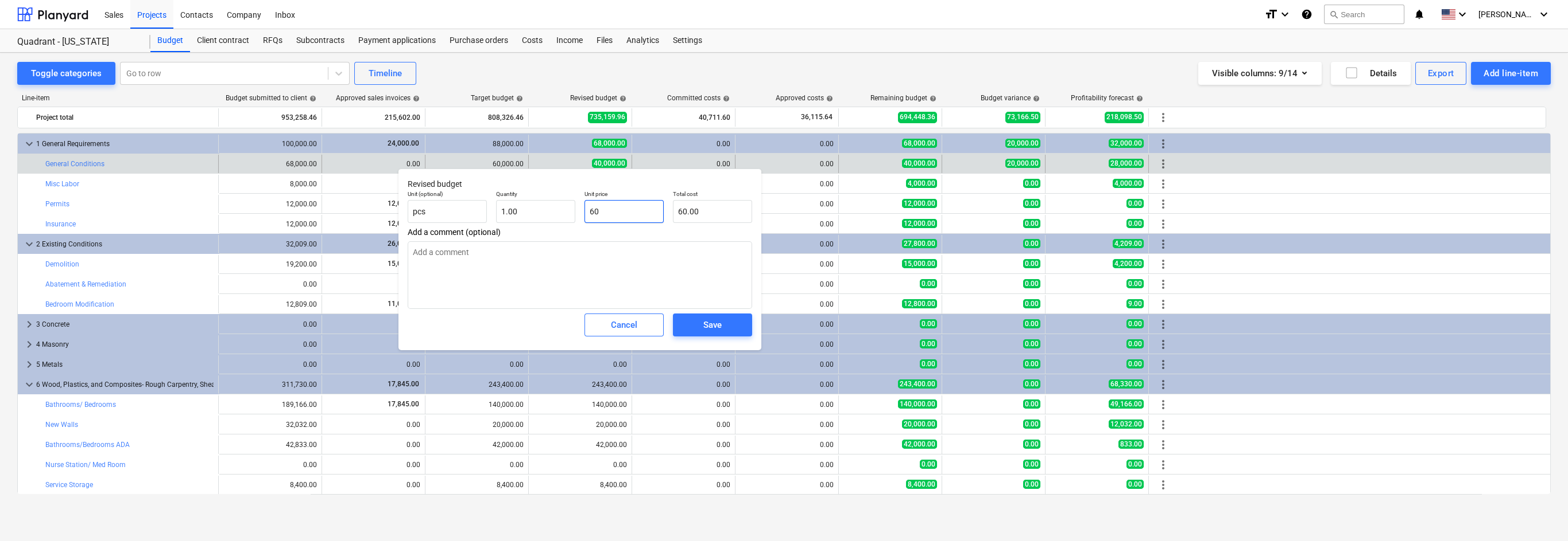
type input "600"
type input "600.00"
type textarea "x"
type input "6000"
type input "6,000.00"
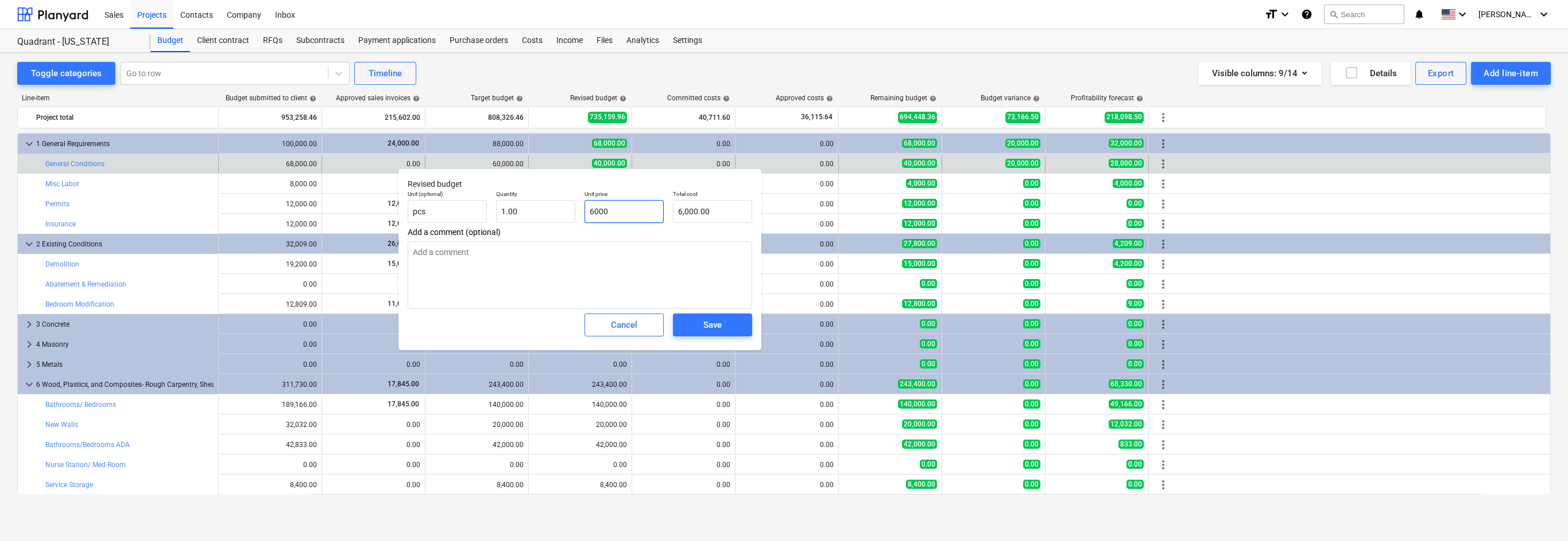
type textarea "x"
type input "60000"
type input "60,000.00"
type input "60000"
type textarea "x"
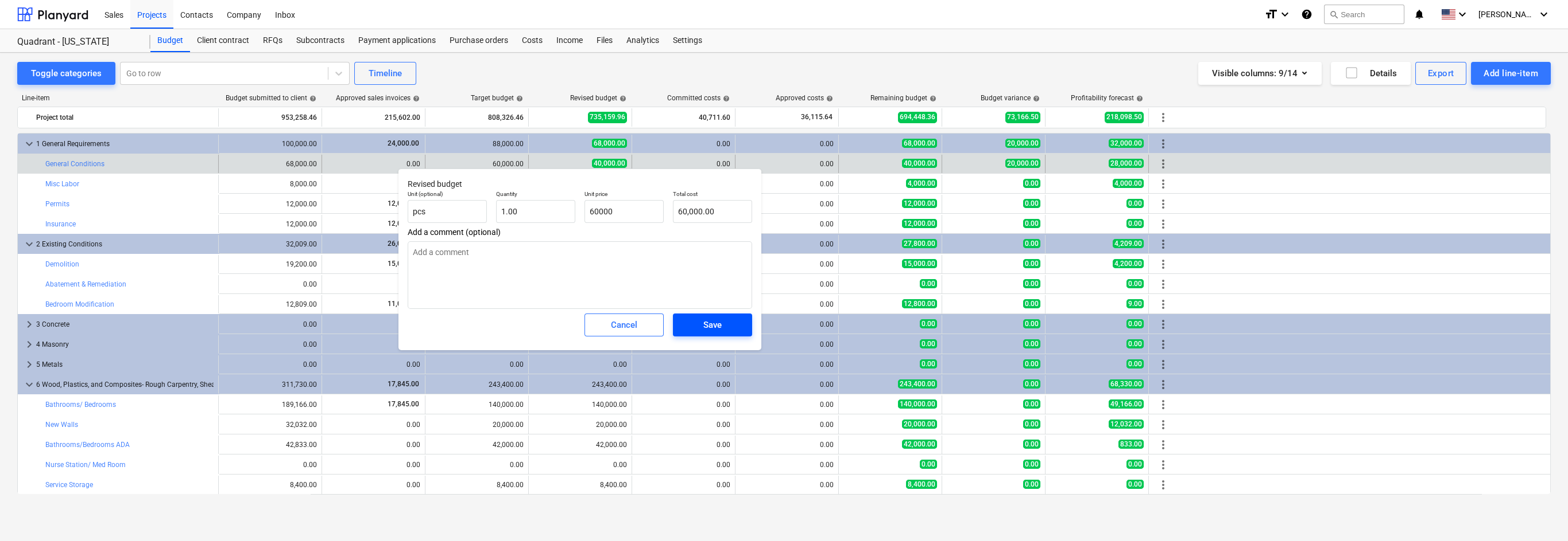
type input "60,000.00"
click at [713, 330] on div "Save" at bounding box center [712, 325] width 19 height 15
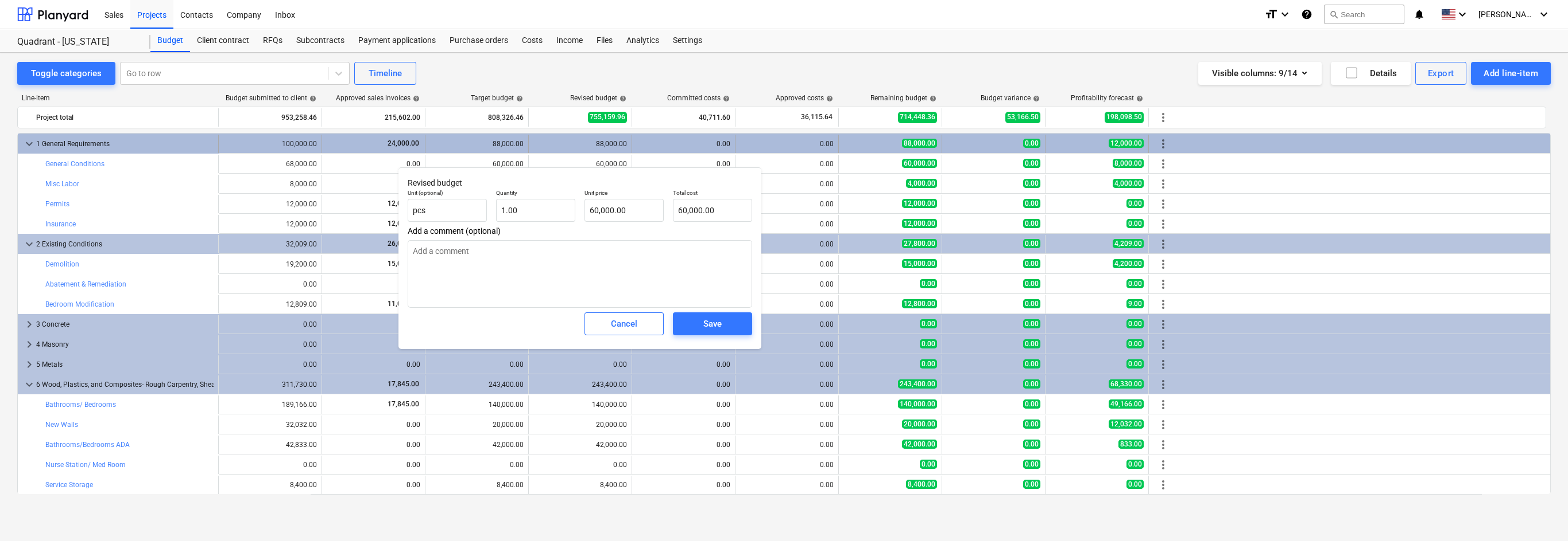
click at [585, 142] on div "88,000.00" at bounding box center [580, 144] width 93 height 8
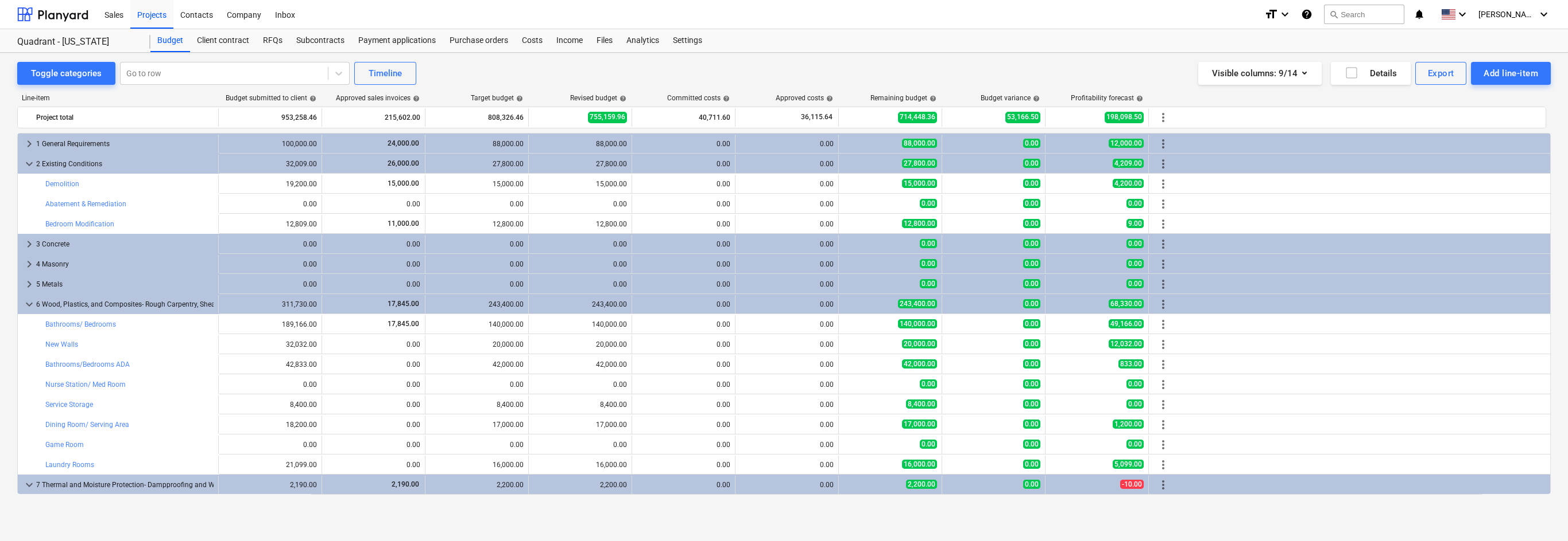
click at [585, 142] on div "88,000.00" at bounding box center [580, 144] width 93 height 8
type textarea "x"
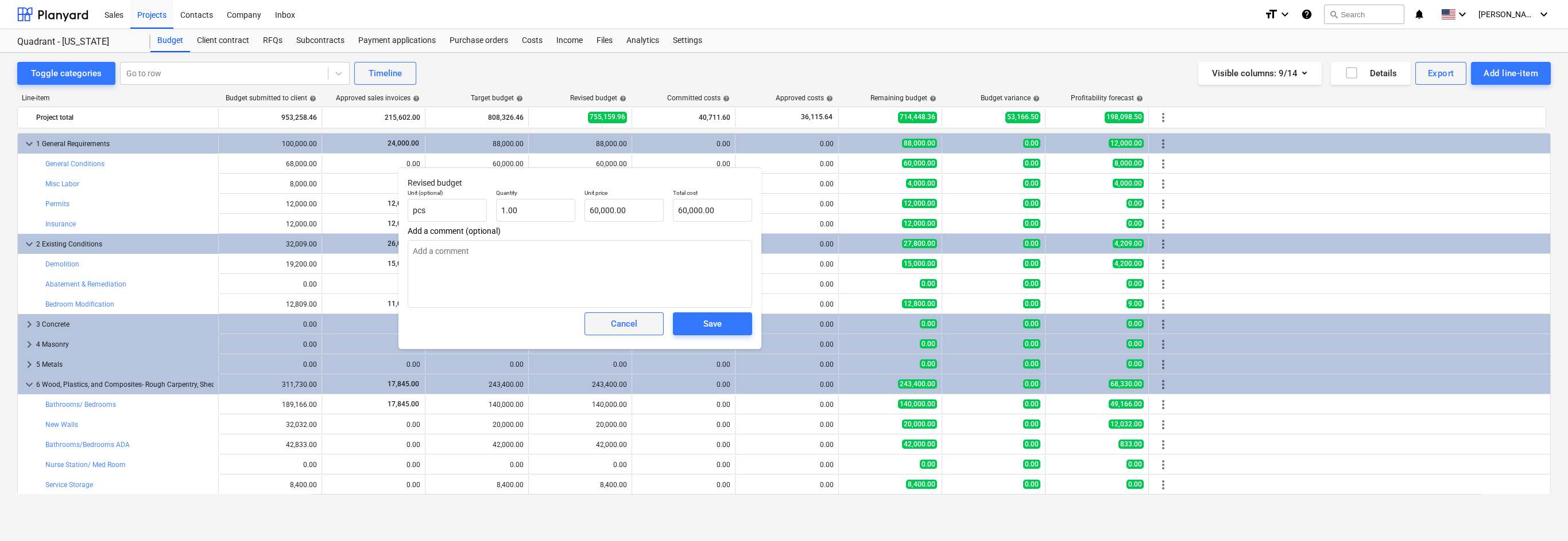
click at [599, 327] on span "Cancel" at bounding box center [623, 323] width 50 height 15
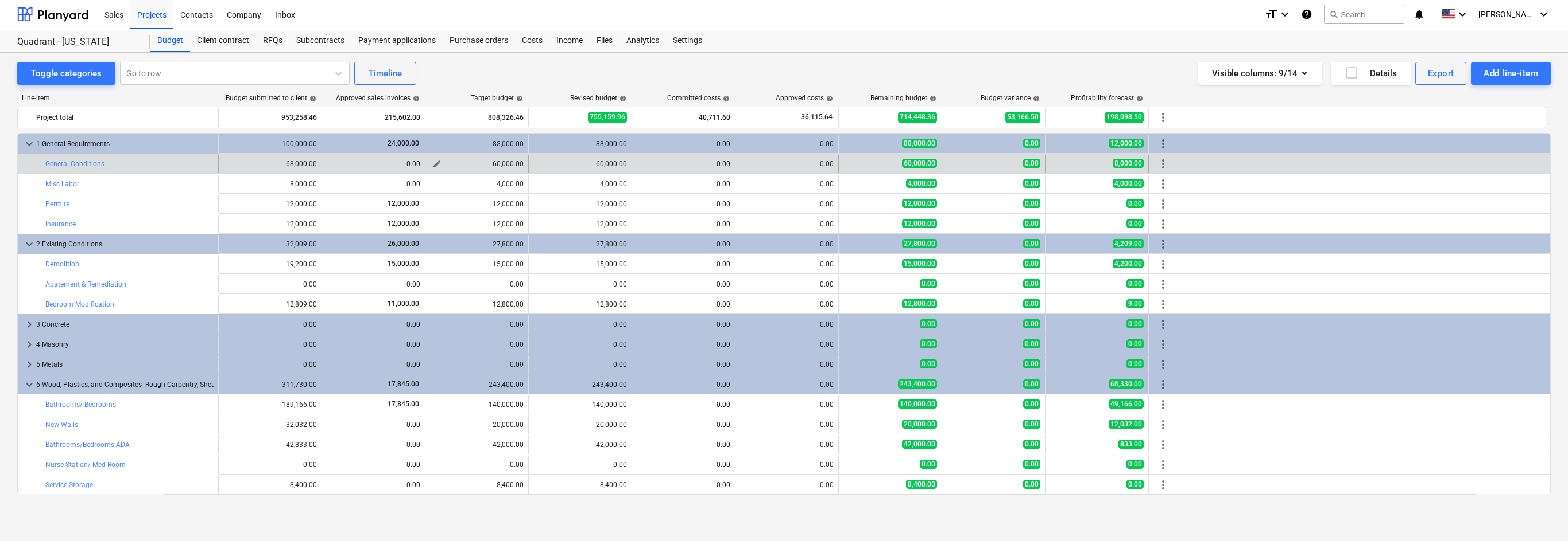
click at [435, 165] on span "edit" at bounding box center [437, 164] width 9 height 9
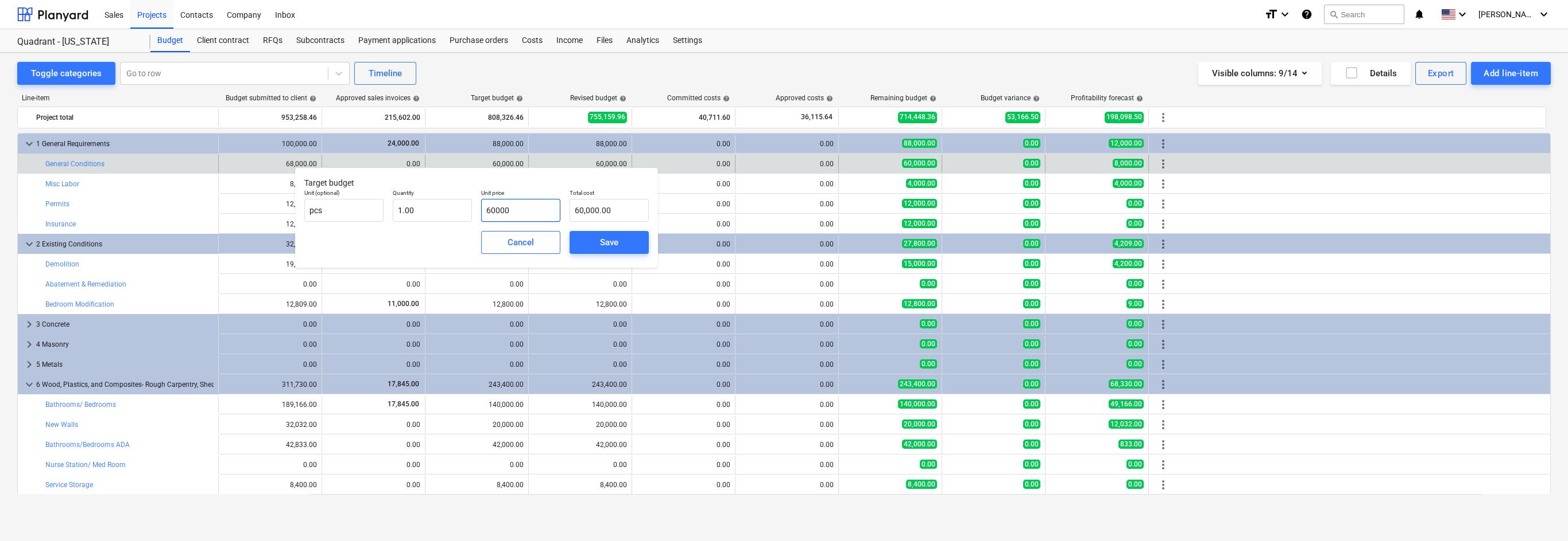
click at [507, 212] on input "60000" at bounding box center [520, 211] width 79 height 23
type input "3"
type input "3.00"
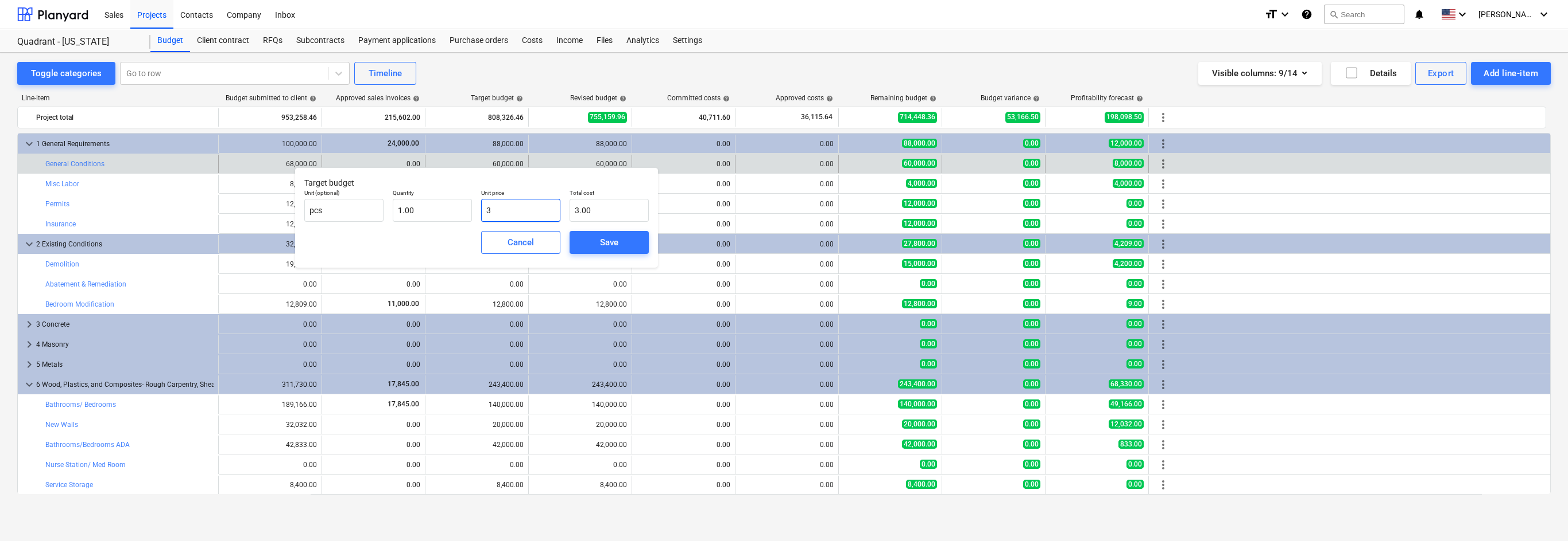
type input "30"
type input "30.00"
type input "300"
type input "300.00"
type input "3000"
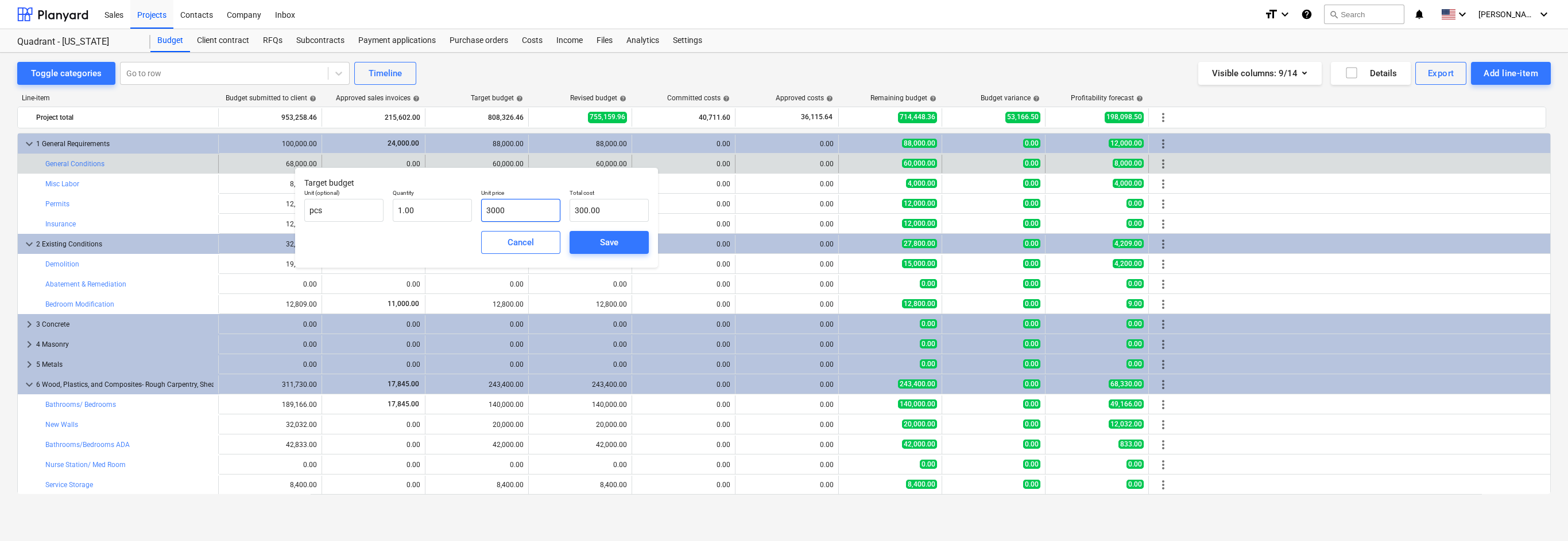
type input "3,000.00"
type input "30000"
type input "30,000.00"
click at [601, 246] on div "Save" at bounding box center [609, 242] width 19 height 15
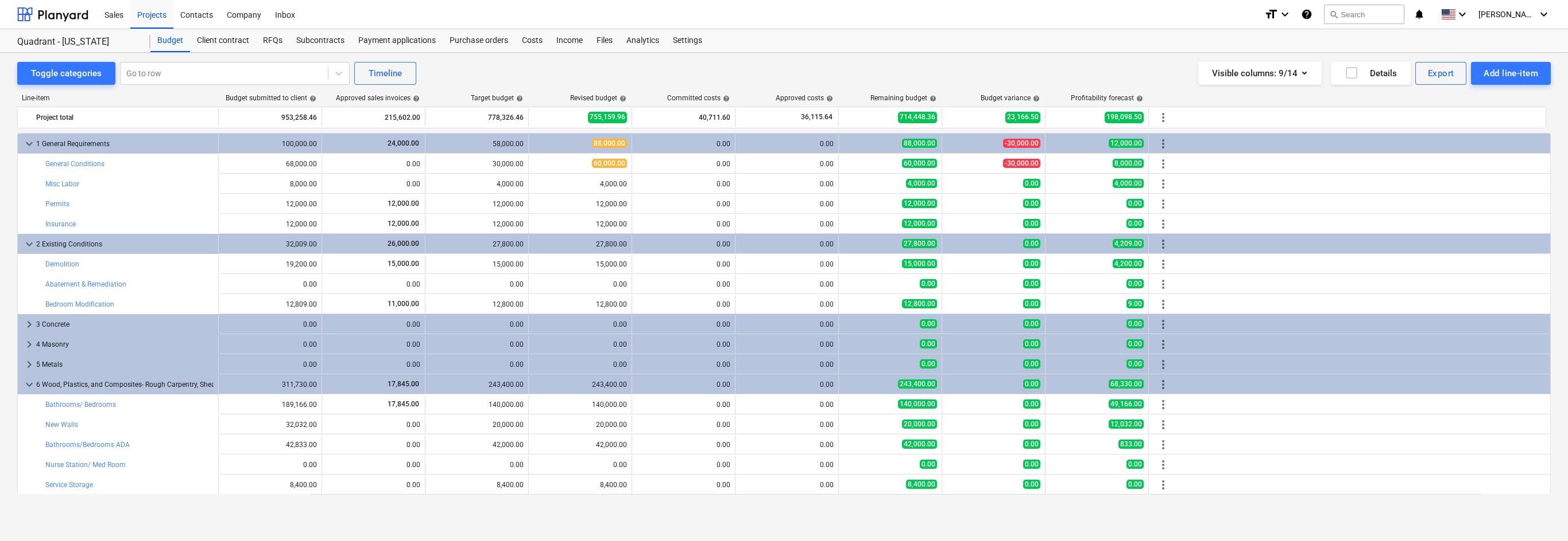
type input "1.00"
type input "30,000.00"
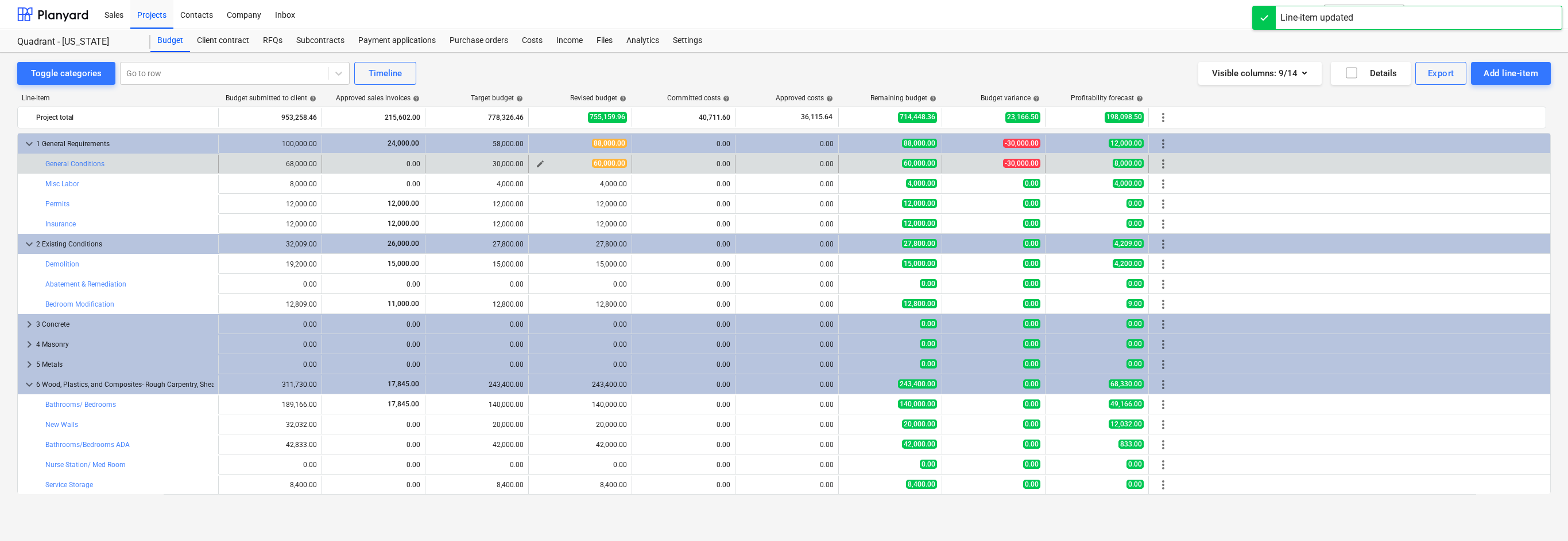
click at [540, 165] on span "edit" at bounding box center [540, 164] width 9 height 9
type textarea "x"
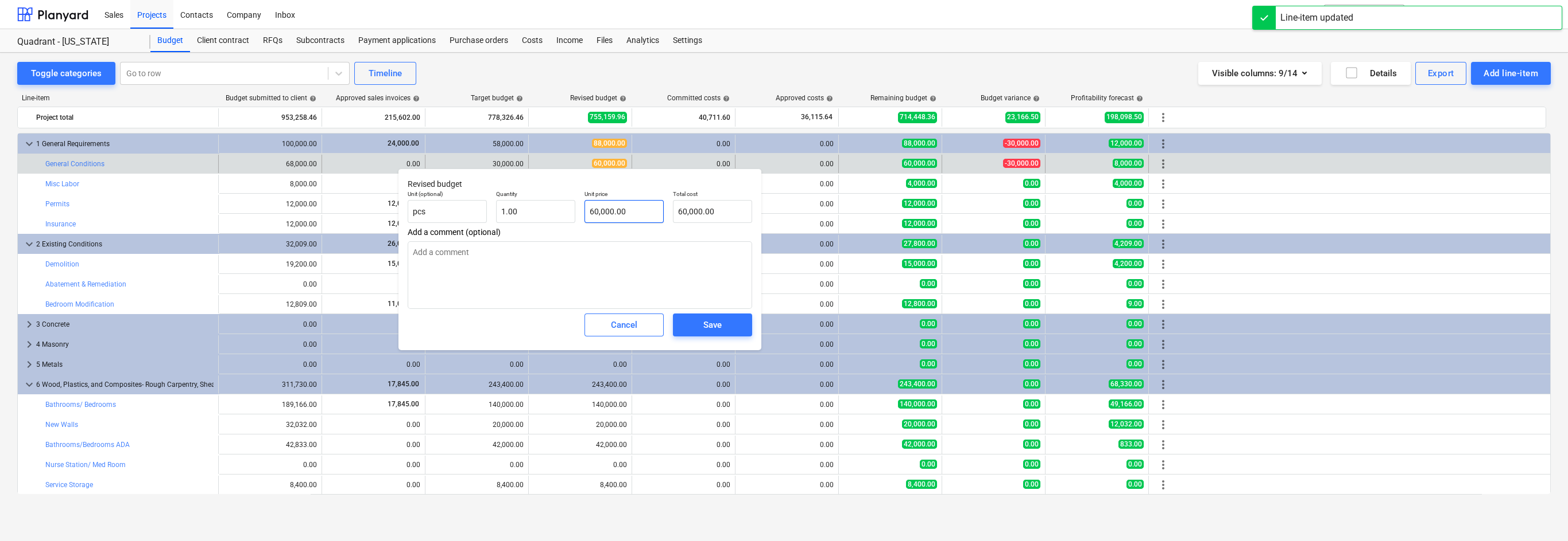
type input "60000"
click at [619, 209] on input "60000" at bounding box center [624, 211] width 79 height 23
type textarea "x"
type input "3"
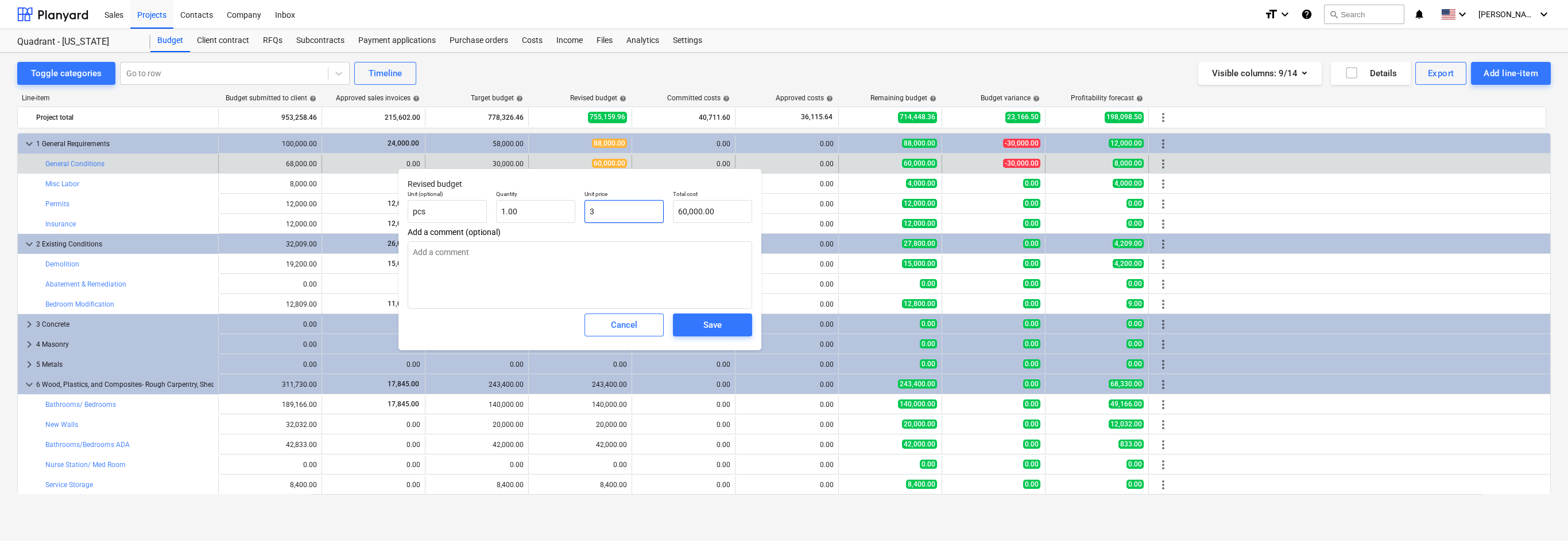
type input "3.00"
type textarea "x"
type input "30"
type input "30.00"
type textarea "x"
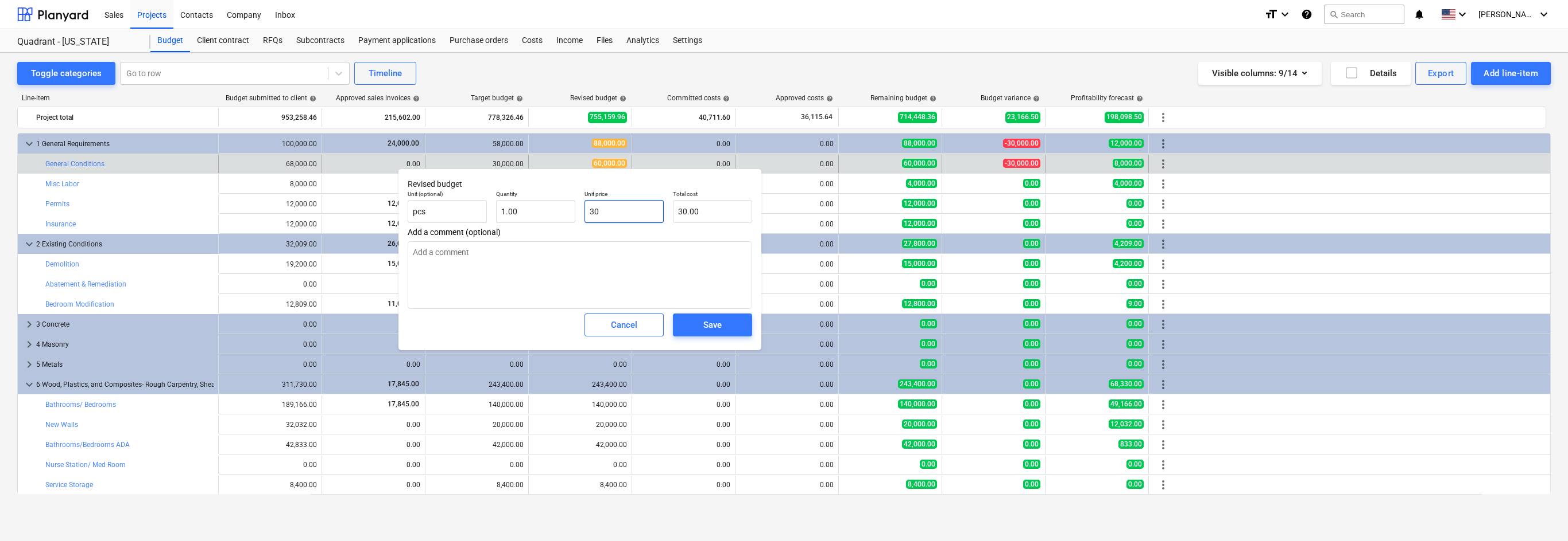
type input "300"
type input "300.00"
type textarea "x"
type input "3000"
type input "3,000.00"
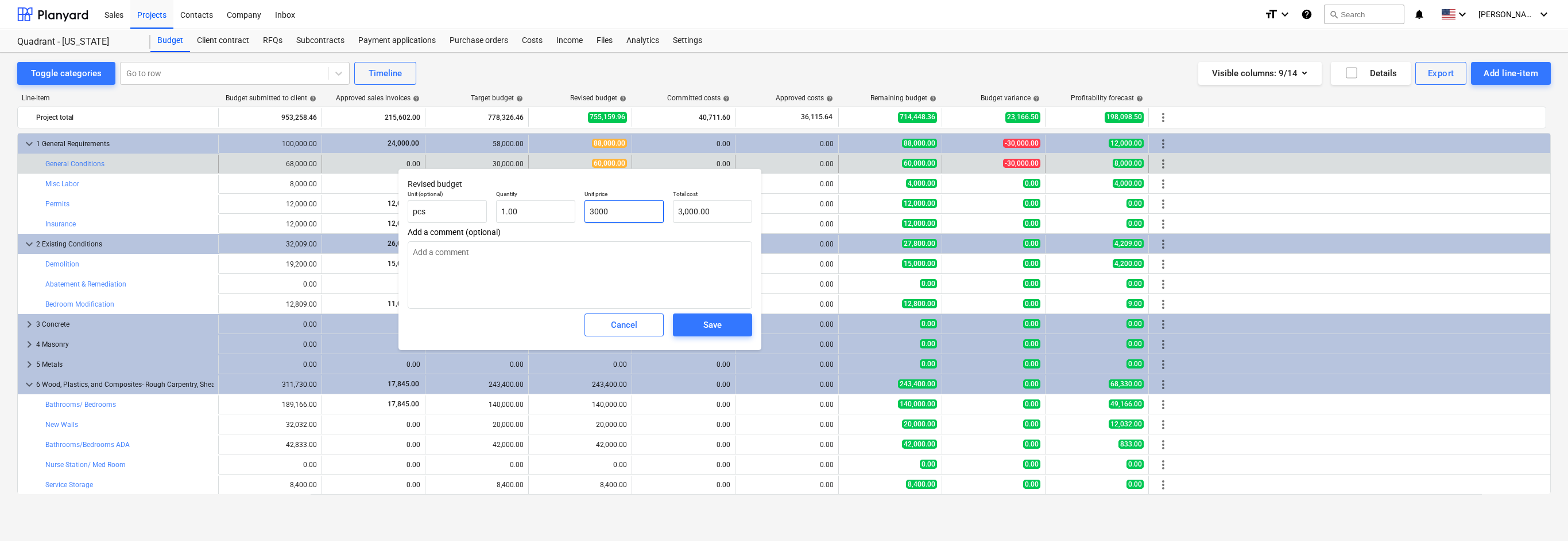
type textarea "x"
type input "30000"
type input "30,000.00"
type input "30000"
type textarea "x"
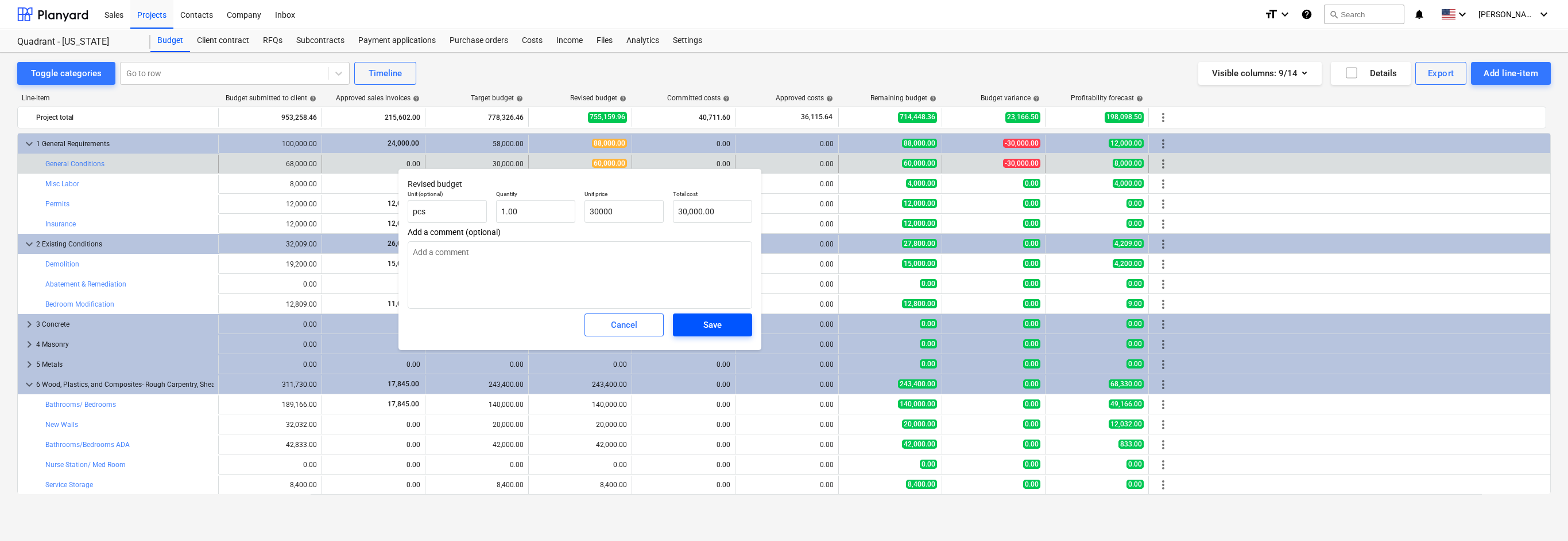
type input "30,000.00"
click at [718, 326] on div "Save" at bounding box center [712, 325] width 19 height 15
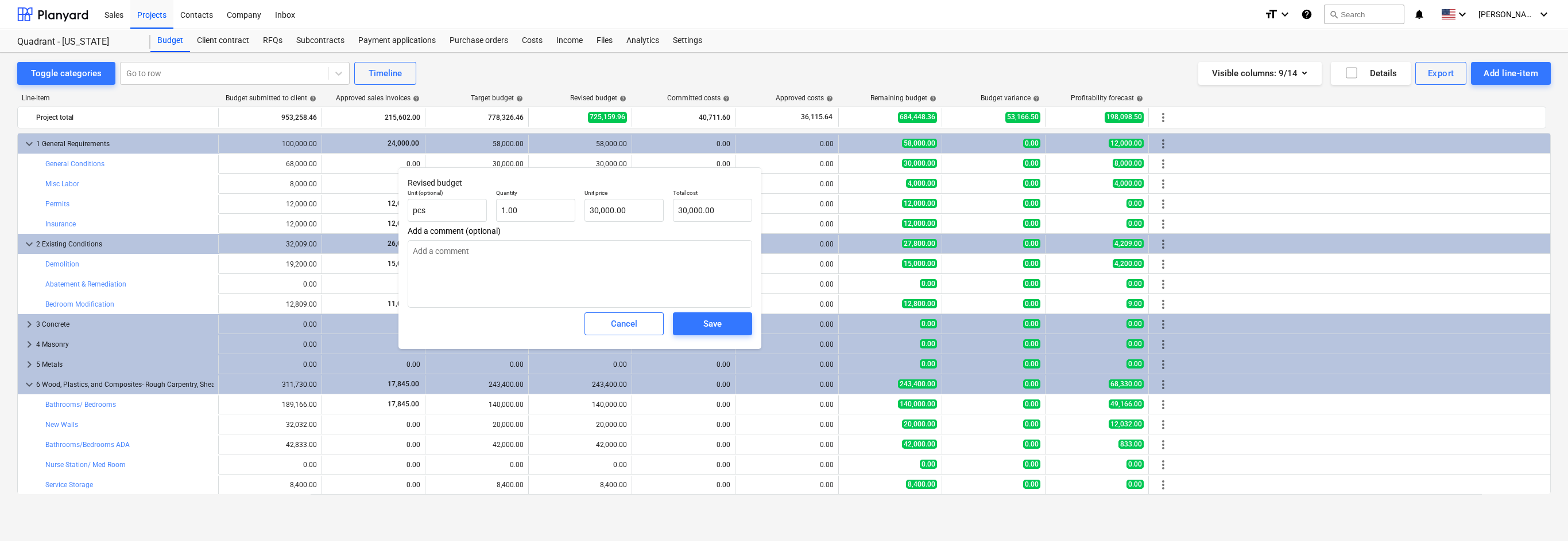
type textarea "x"
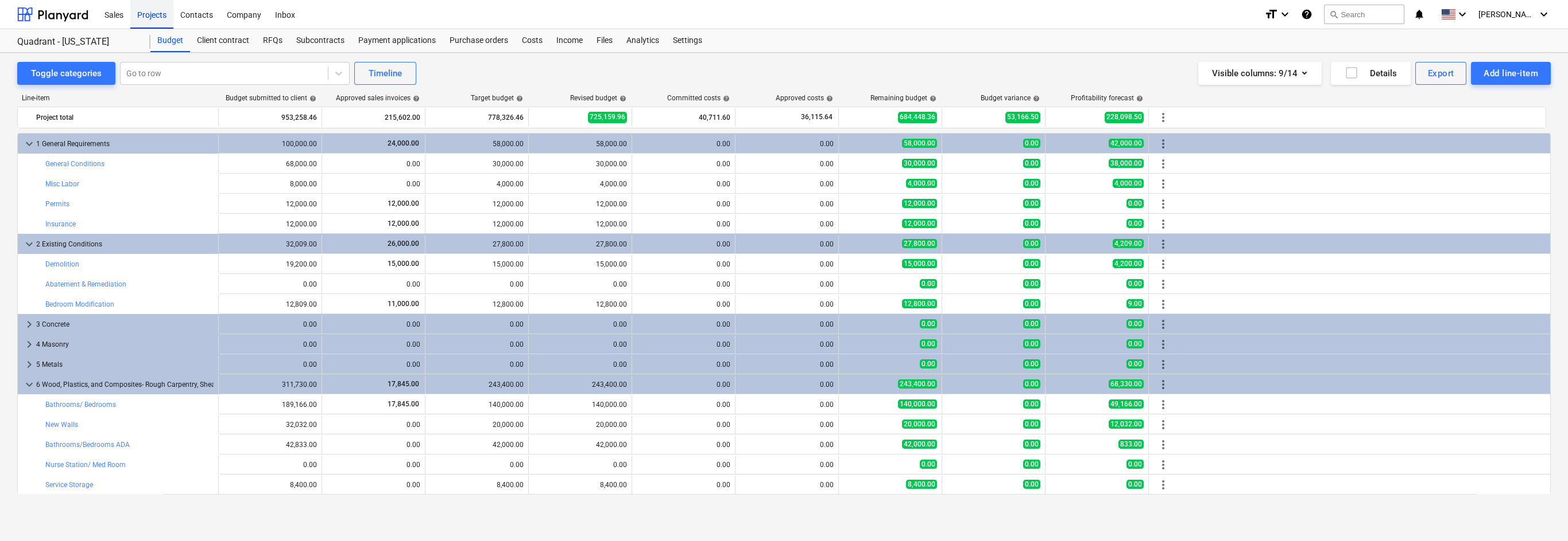
click at [147, 16] on div "Projects" at bounding box center [152, 13] width 43 height 29
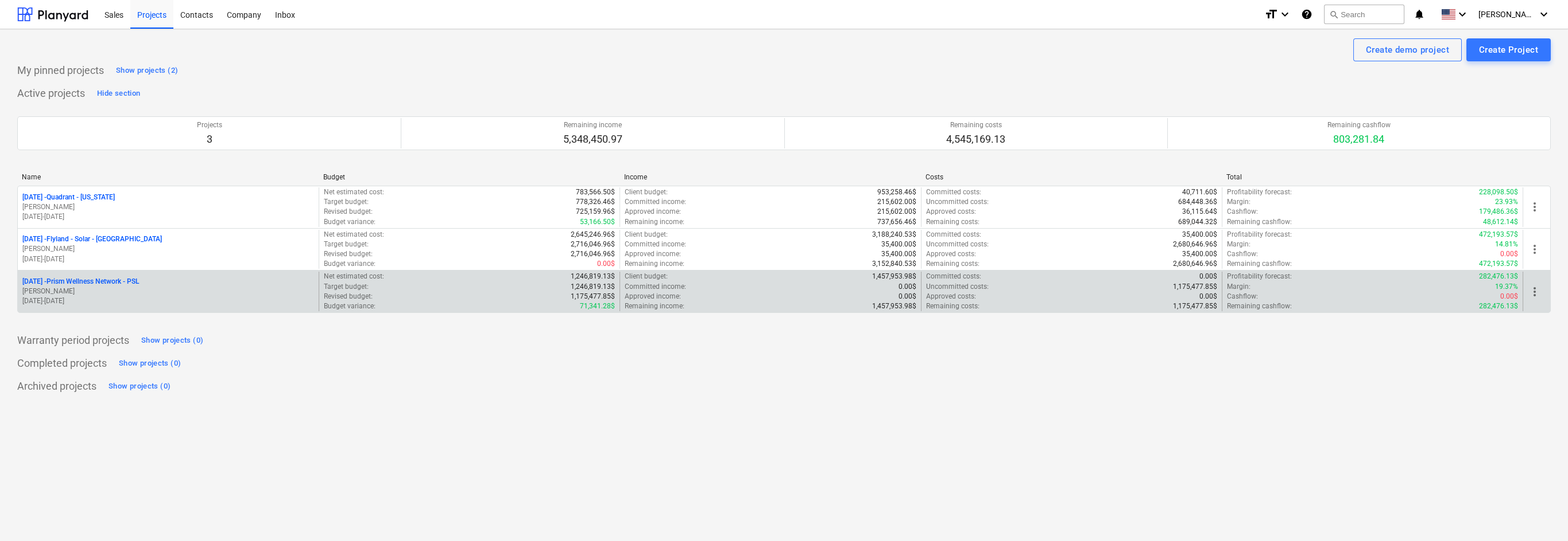
click at [115, 281] on p "[DATE] - Prism Wellness Network - PSL" at bounding box center [80, 281] width 116 height 10
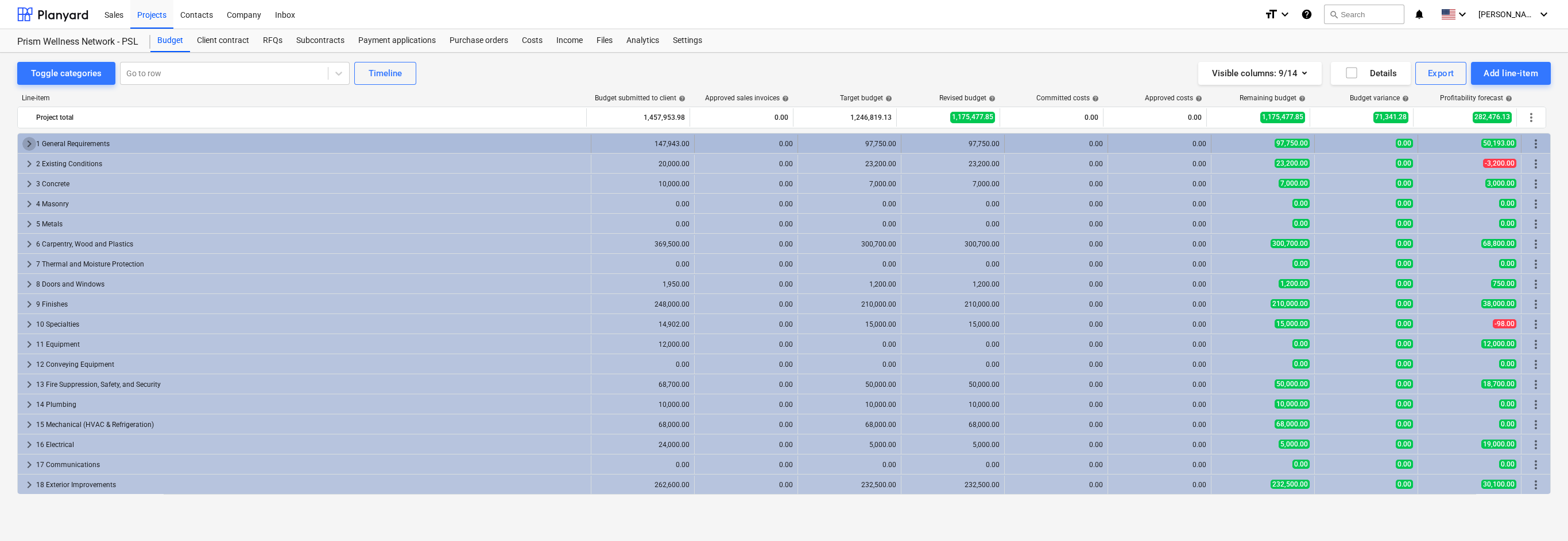
click at [27, 143] on span "keyboard_arrow_right" at bounding box center [29, 145] width 14 height 14
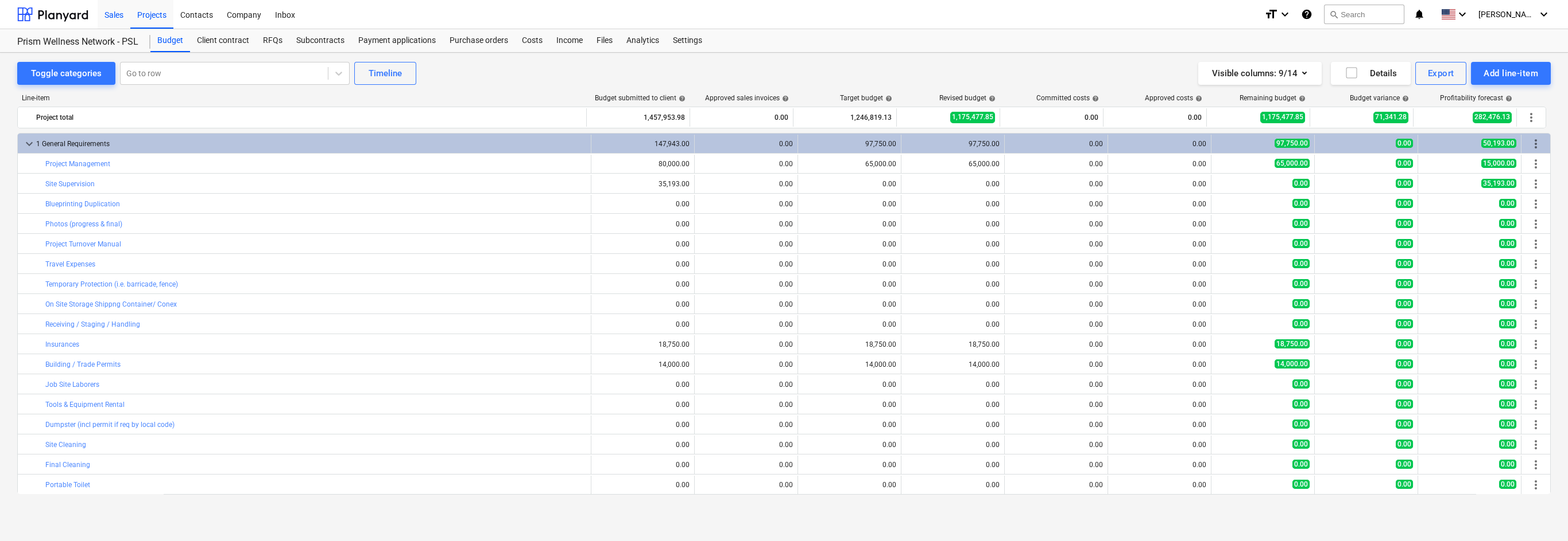
click at [116, 16] on div "Sales" at bounding box center [114, 13] width 33 height 29
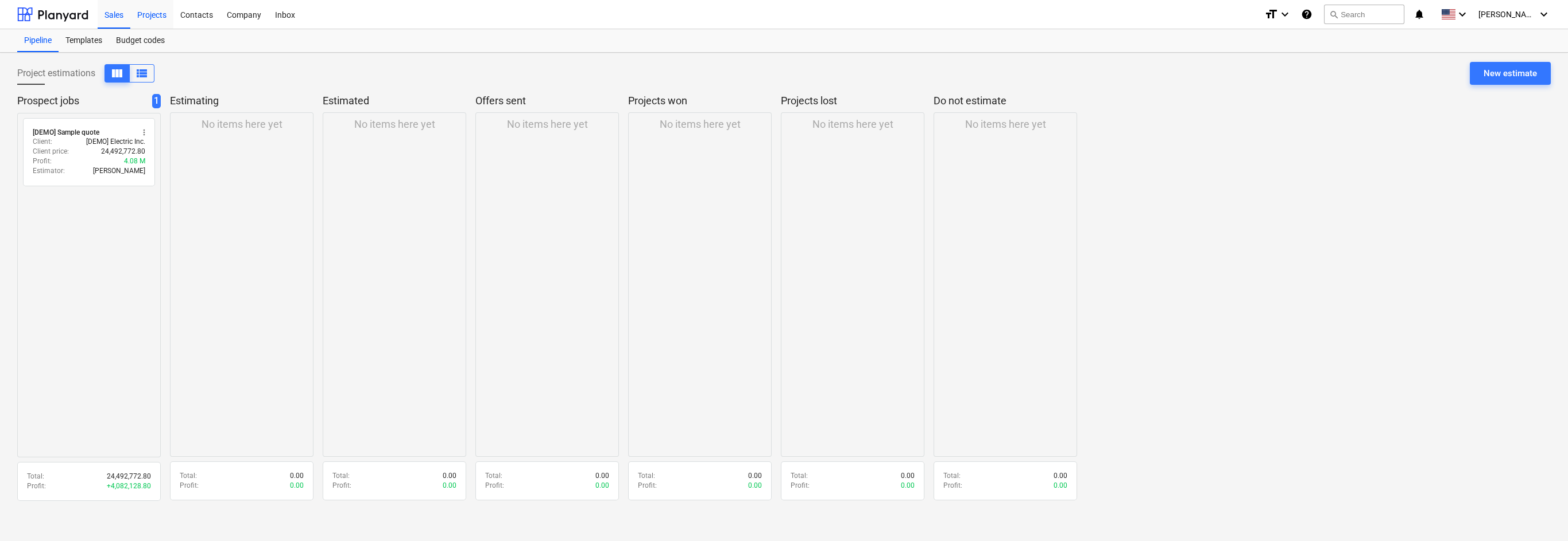
click at [155, 14] on div "Projects" at bounding box center [152, 13] width 43 height 29
